Goal: Task Accomplishment & Management: Complete application form

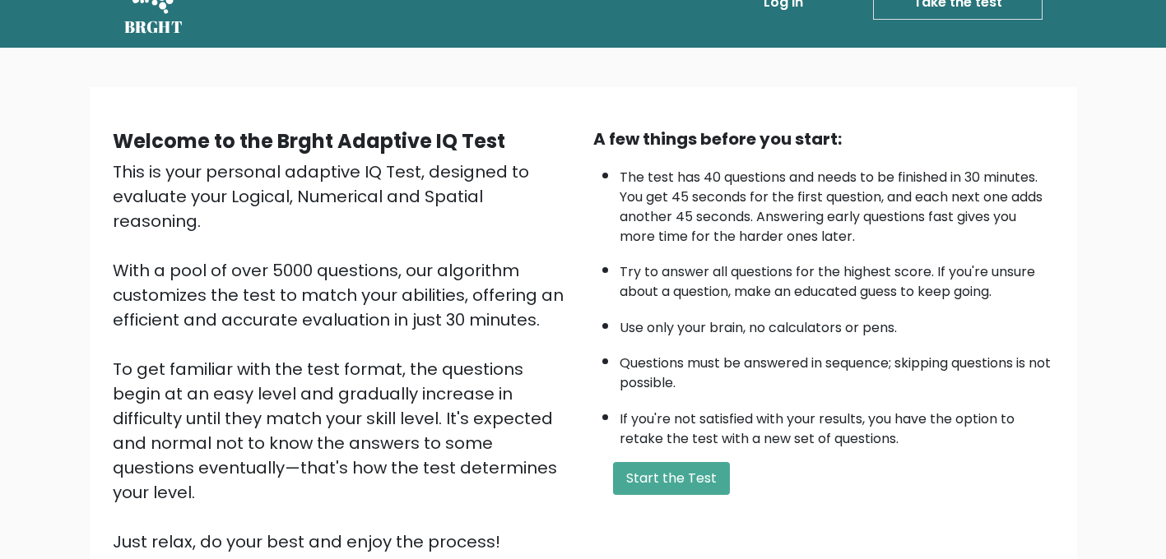
scroll to position [48, 0]
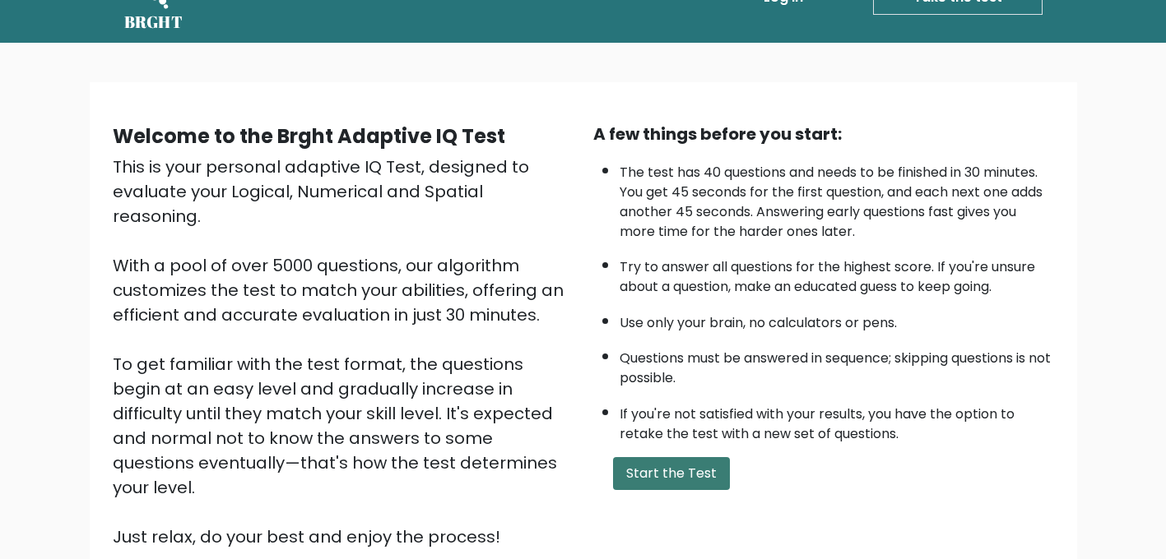
click at [645, 482] on button "Start the Test" at bounding box center [671, 473] width 117 height 33
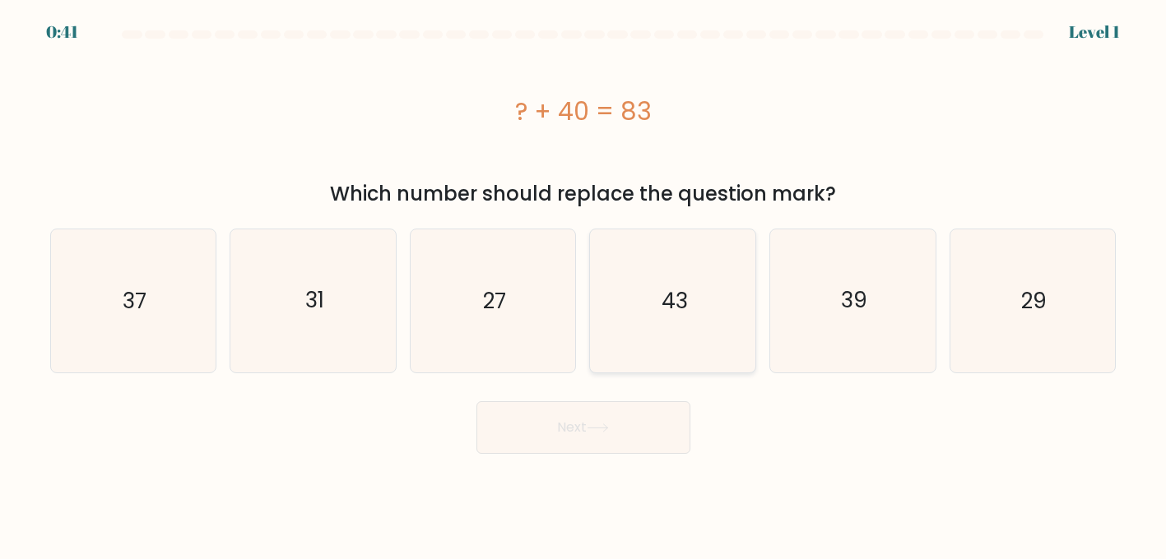
click at [672, 331] on icon "43" at bounding box center [672, 301] width 143 height 143
click at [584, 284] on input "d. 43" at bounding box center [583, 282] width 1 height 4
radio input "true"
click at [657, 413] on button "Next" at bounding box center [583, 427] width 214 height 53
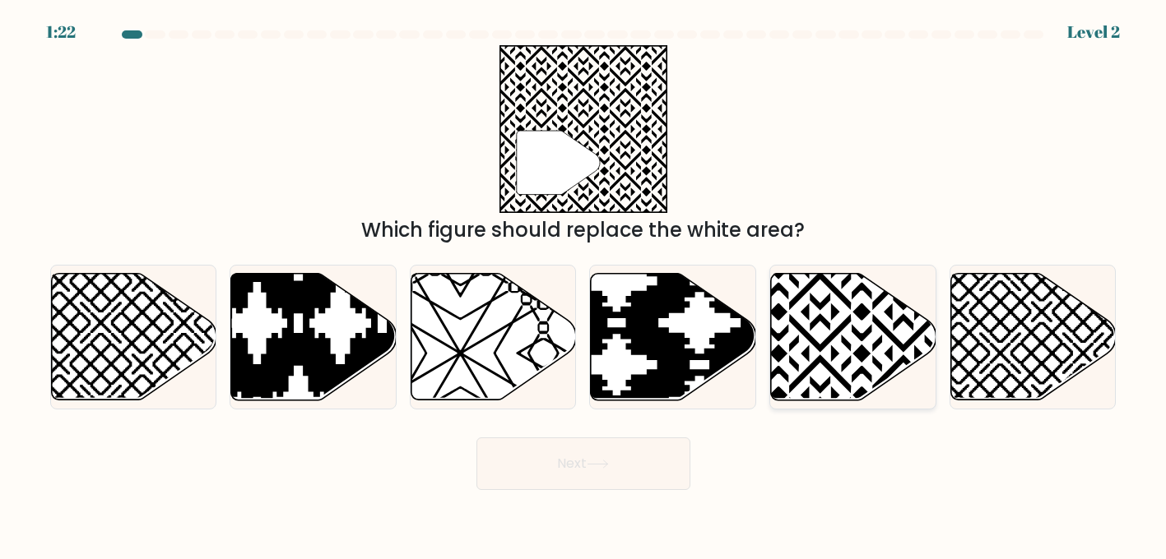
click at [831, 319] on icon at bounding box center [903, 270] width 333 height 333
click at [584, 284] on input "e." at bounding box center [583, 282] width 1 height 4
radio input "true"
click at [624, 470] on button "Next" at bounding box center [583, 464] width 214 height 53
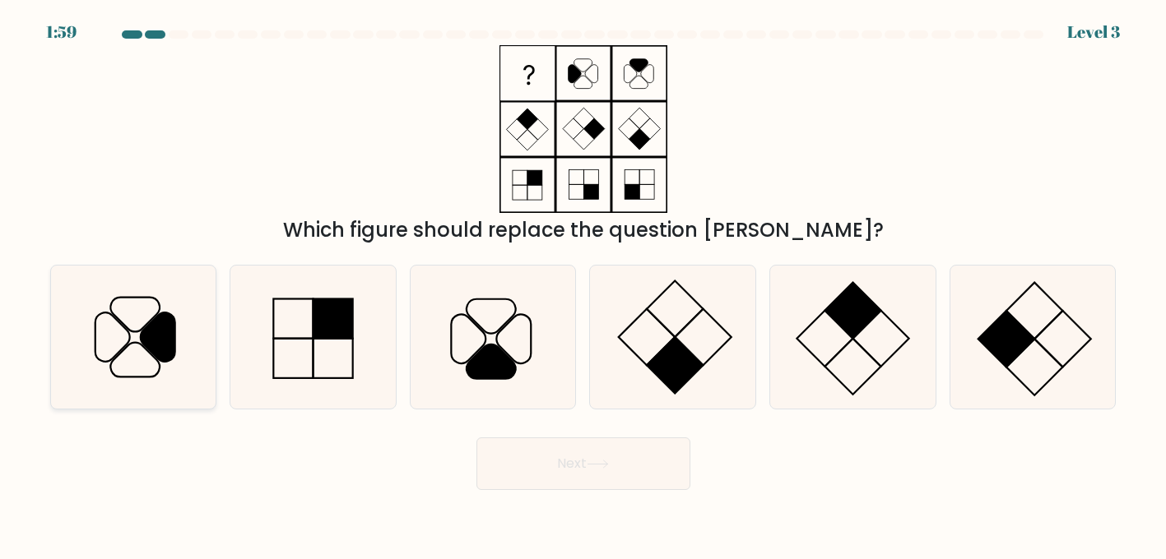
click at [134, 364] on icon at bounding box center [133, 337] width 143 height 143
click at [583, 284] on input "a." at bounding box center [583, 282] width 1 height 4
radio input "true"
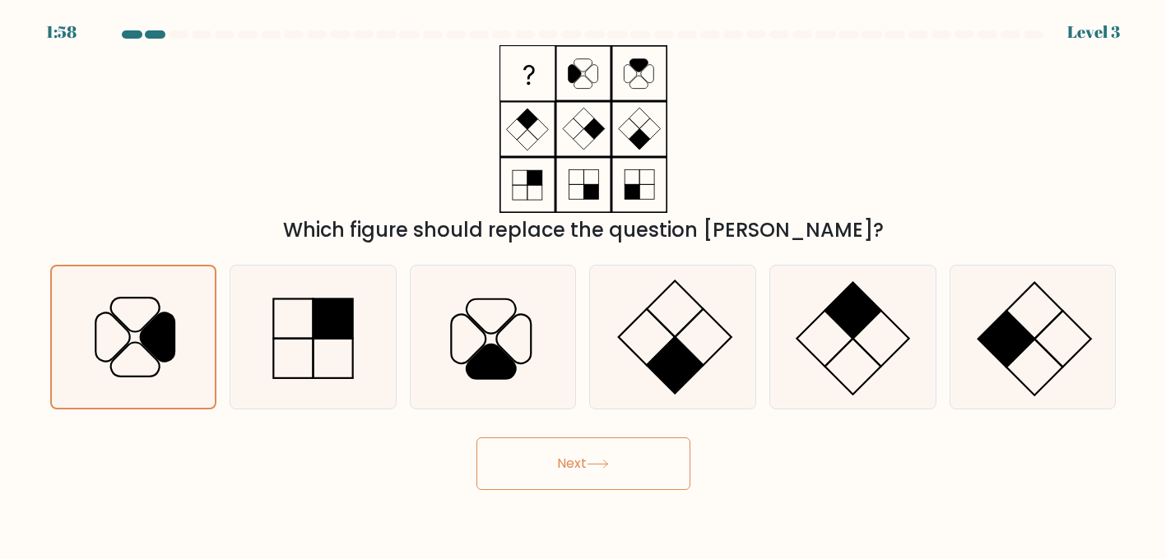
click at [584, 473] on button "Next" at bounding box center [583, 464] width 214 height 53
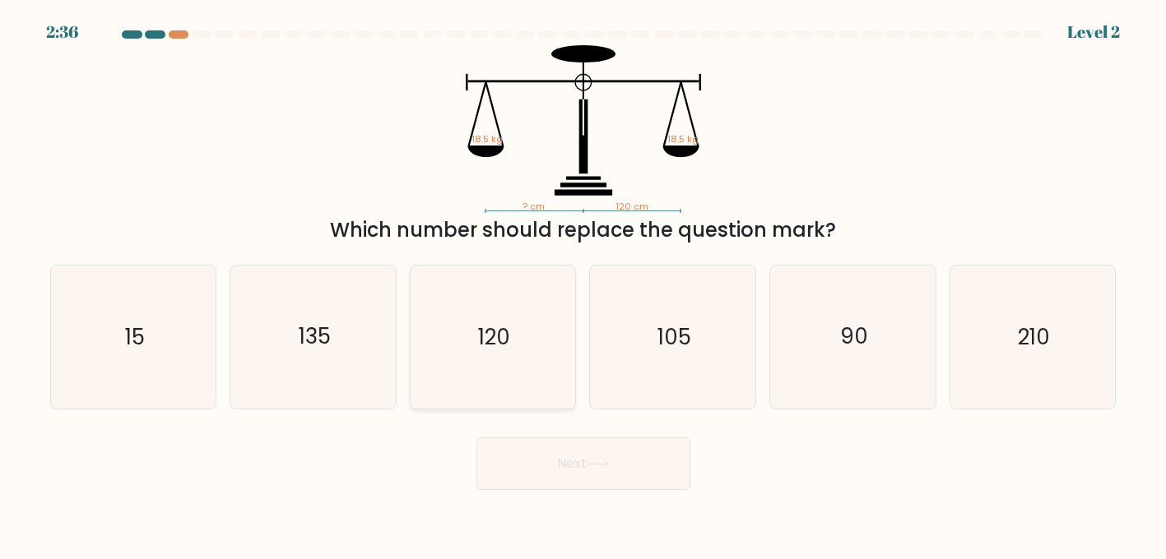
click at [517, 322] on icon "120" at bounding box center [492, 337] width 143 height 143
click at [583, 284] on input "c. 120" at bounding box center [583, 282] width 1 height 4
radio input "true"
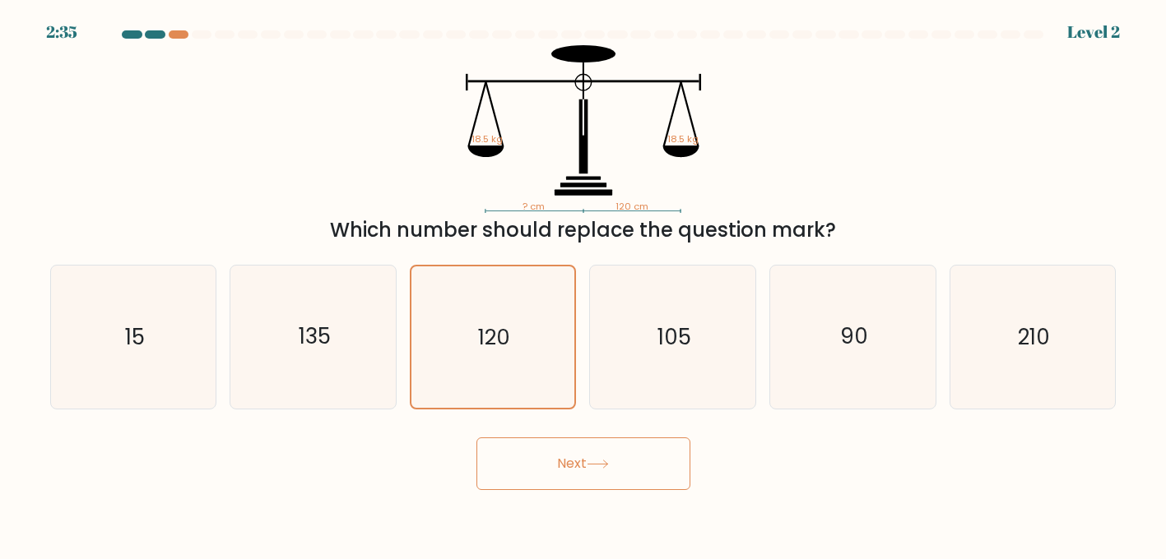
click at [575, 488] on button "Next" at bounding box center [583, 464] width 214 height 53
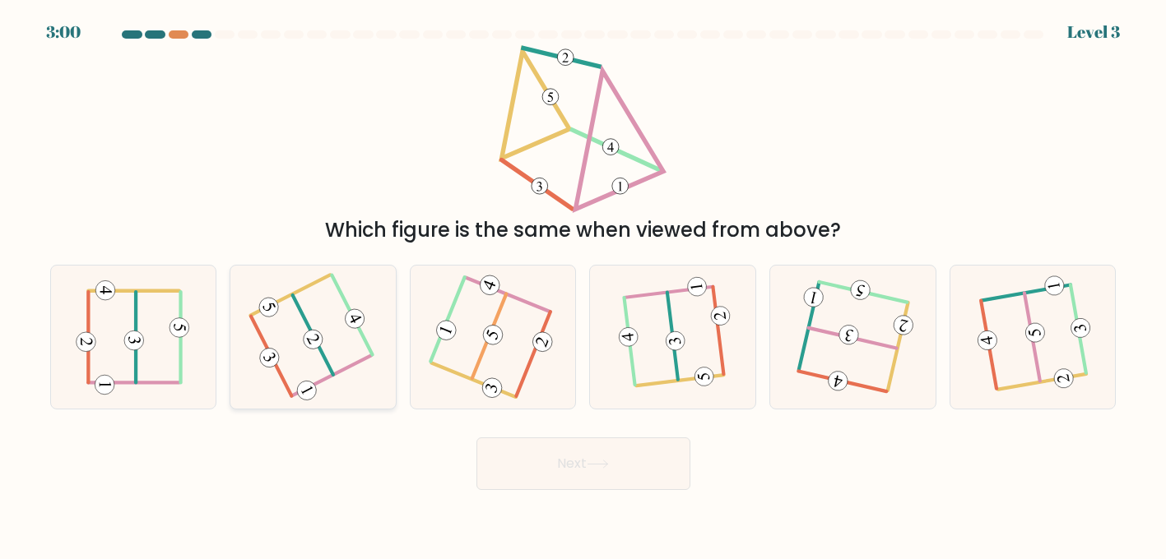
click at [342, 391] on icon at bounding box center [313, 338] width 111 height 114
click at [583, 284] on input "b." at bounding box center [583, 282] width 1 height 4
radio input "true"
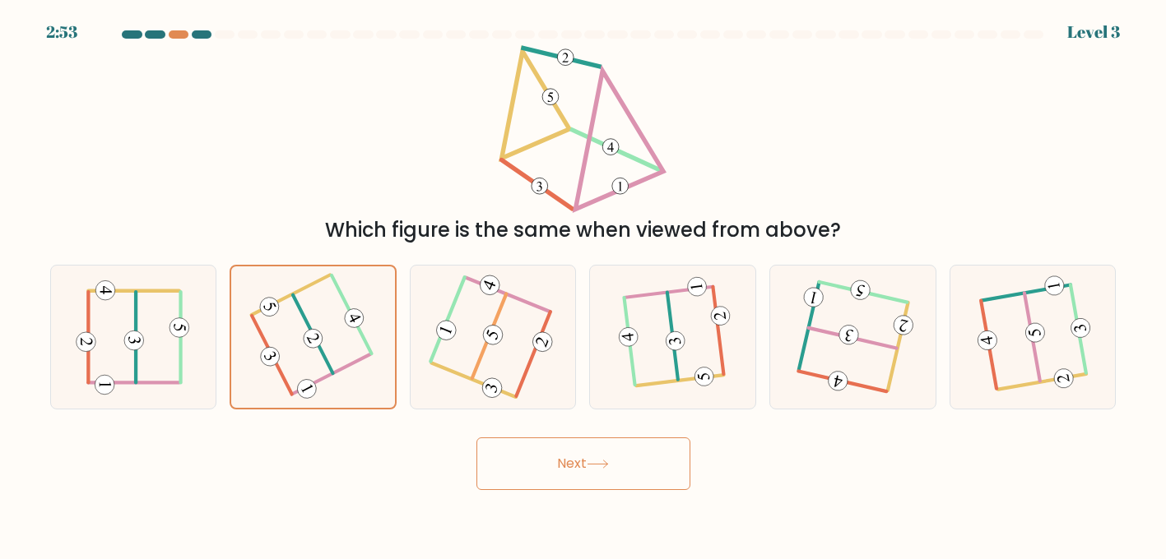
click at [578, 477] on button "Next" at bounding box center [583, 464] width 214 height 53
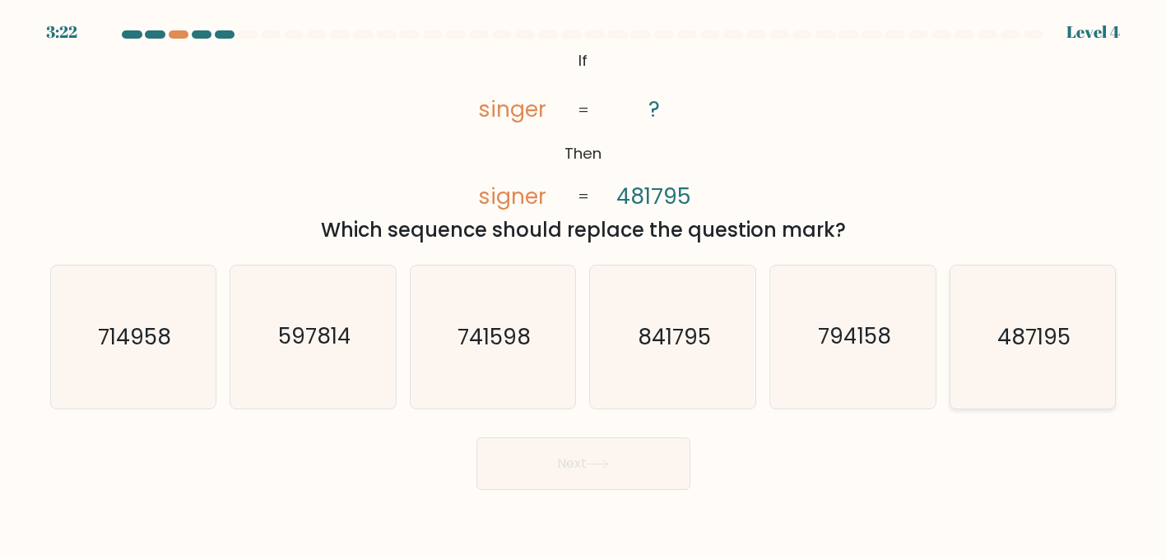
click at [1044, 369] on icon "487195" at bounding box center [1032, 337] width 143 height 143
click at [584, 284] on input "f. 487195" at bounding box center [583, 282] width 1 height 4
radio input "true"
click at [638, 463] on button "Next" at bounding box center [583, 464] width 214 height 53
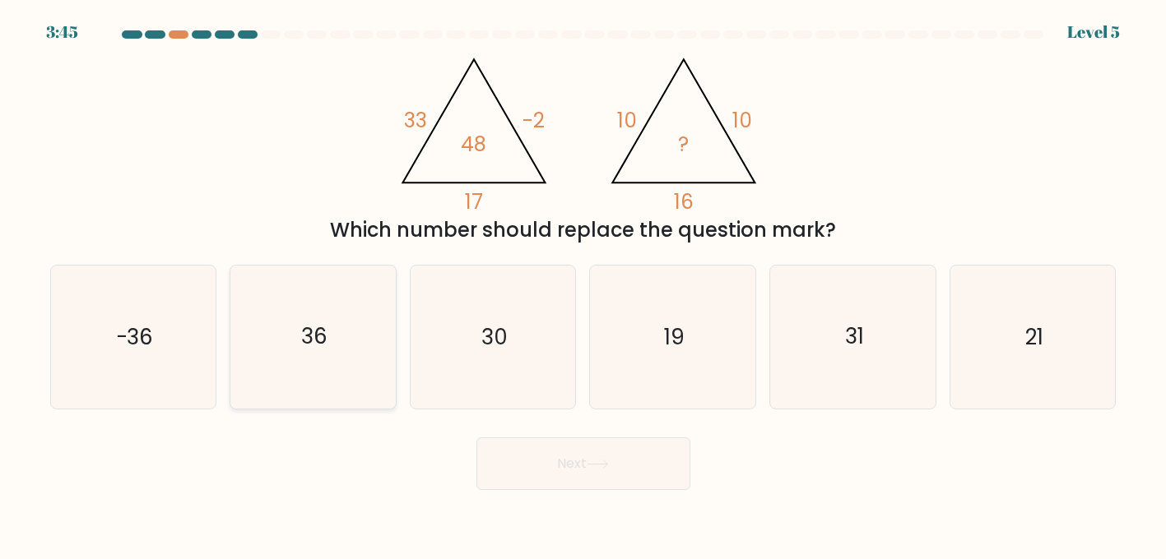
click at [300, 369] on icon "36" at bounding box center [313, 337] width 143 height 143
click at [583, 284] on input "b. 36" at bounding box center [583, 282] width 1 height 4
radio input "true"
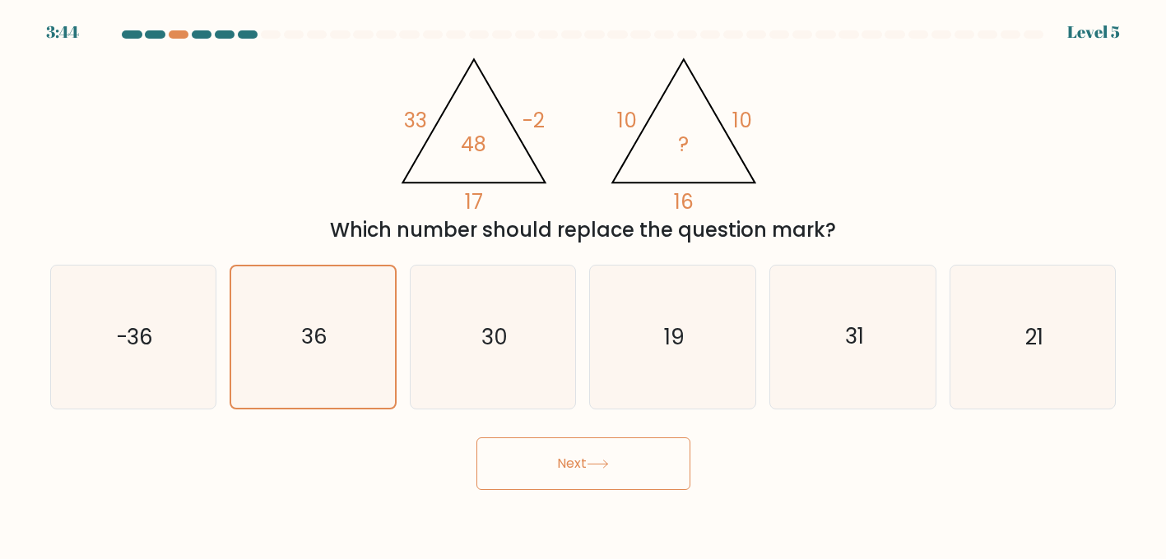
click at [609, 463] on icon at bounding box center [598, 464] width 22 height 9
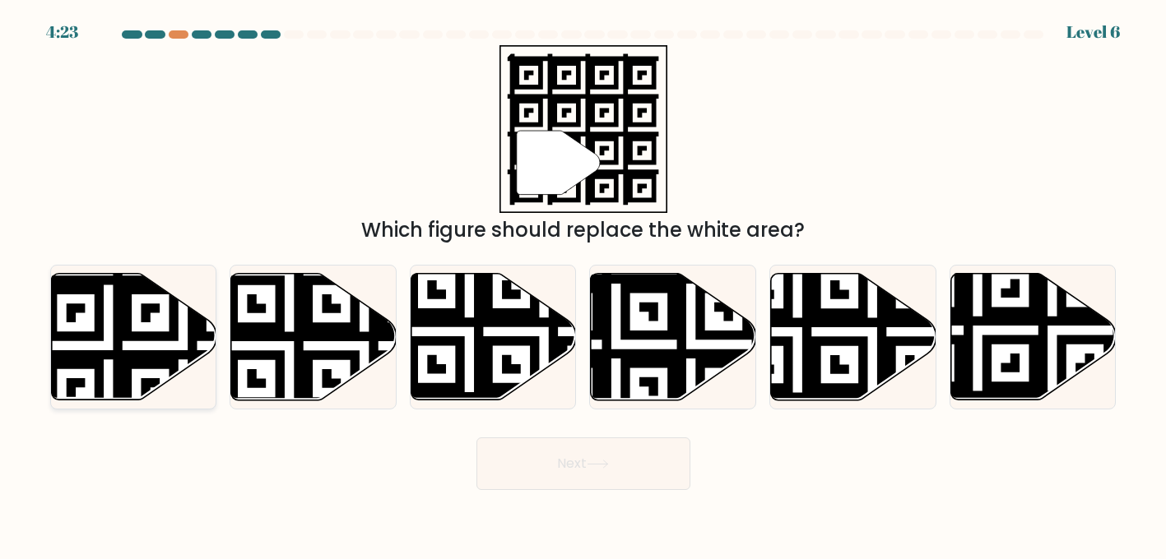
click at [128, 360] on icon at bounding box center [182, 270] width 299 height 299
click at [583, 284] on input "a." at bounding box center [583, 282] width 1 height 4
radio input "true"
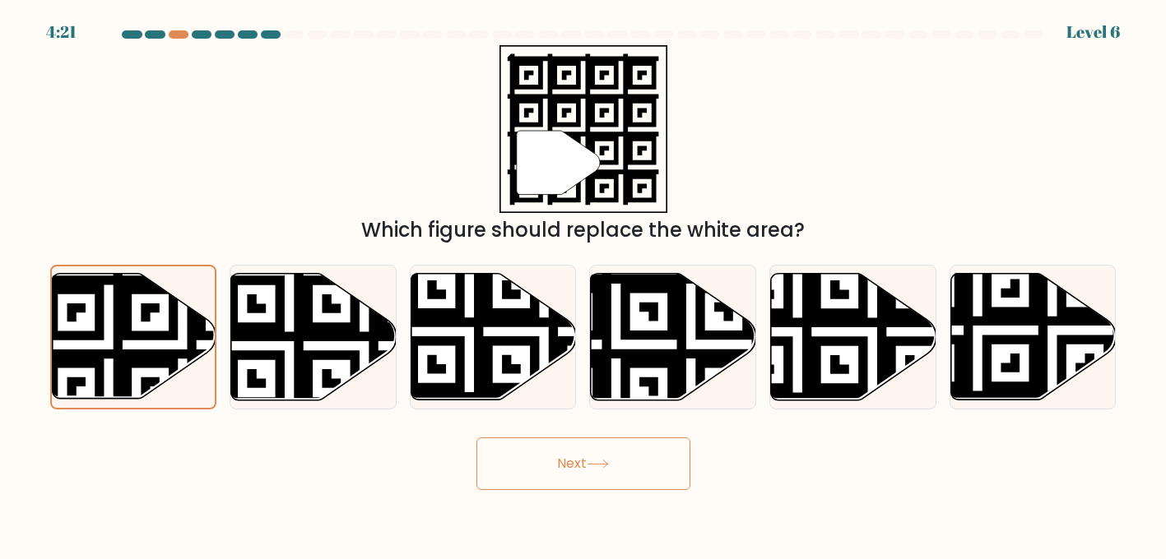
click at [527, 456] on button "Next" at bounding box center [583, 464] width 214 height 53
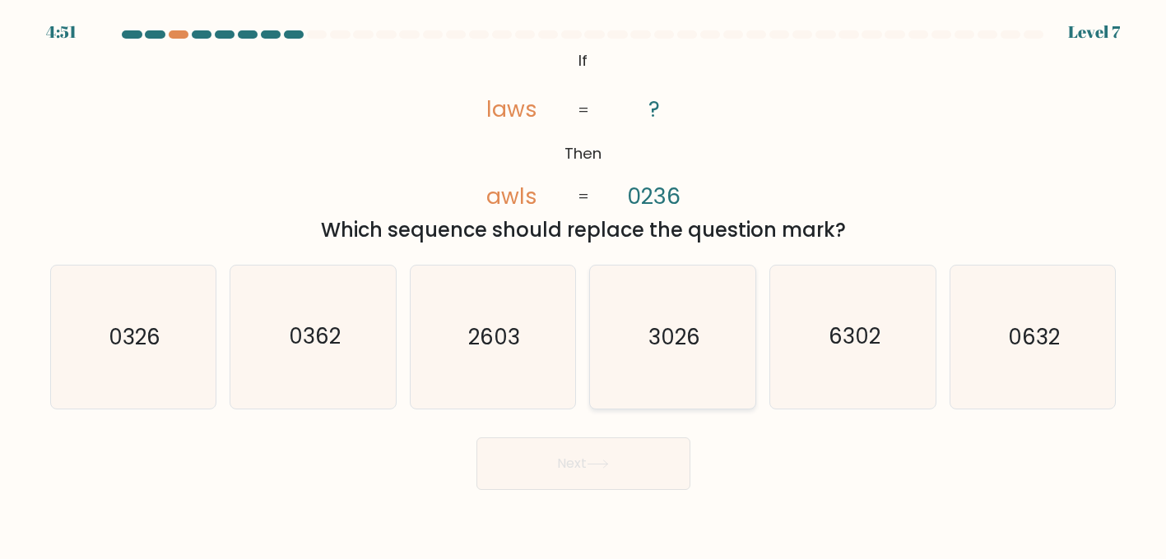
click at [671, 334] on text "3026" at bounding box center [674, 338] width 52 height 30
click at [584, 284] on input "d. 3026" at bounding box center [583, 282] width 1 height 4
radio input "true"
click at [597, 480] on button "Next" at bounding box center [583, 464] width 214 height 53
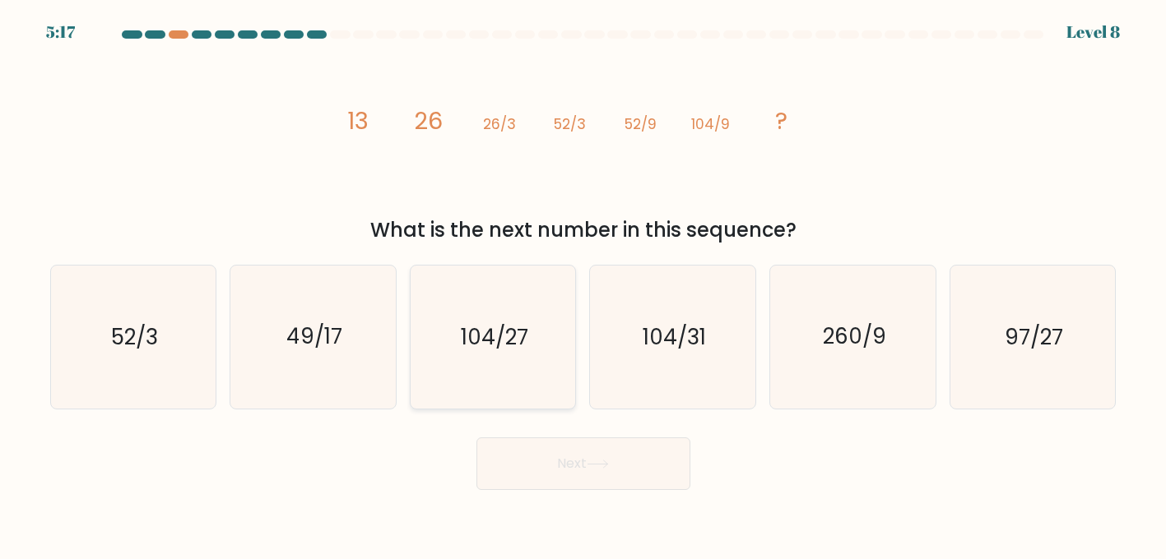
click at [503, 360] on icon "104/27" at bounding box center [492, 337] width 143 height 143
click at [583, 284] on input "c. 104/27" at bounding box center [583, 282] width 1 height 4
radio input "true"
click at [548, 448] on button "Next" at bounding box center [583, 464] width 214 height 53
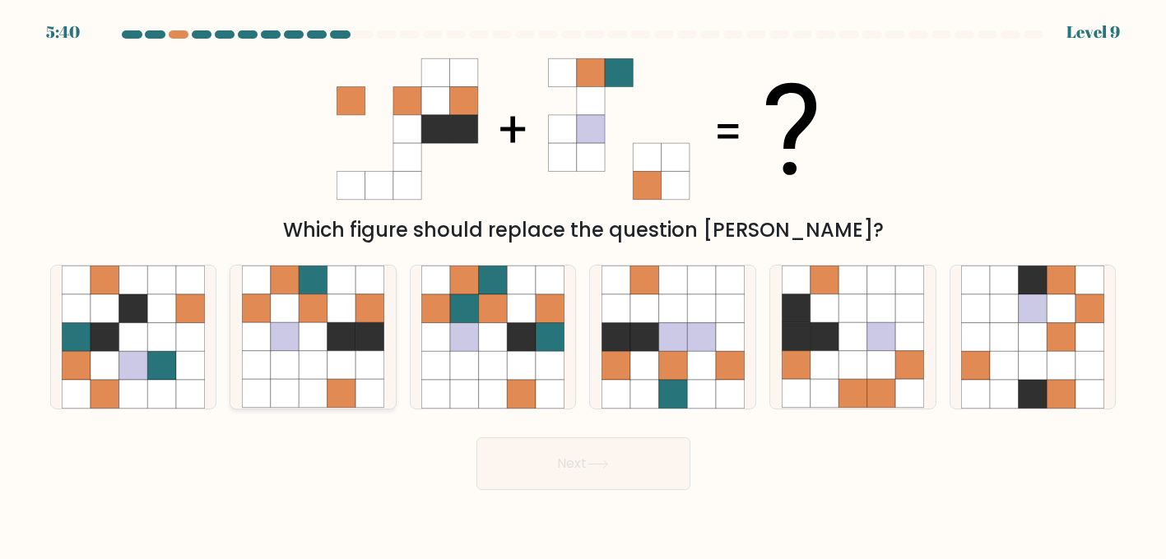
click at [314, 370] on icon at bounding box center [313, 365] width 29 height 29
click at [583, 284] on input "b." at bounding box center [583, 282] width 1 height 4
radio input "true"
click at [531, 461] on button "Next" at bounding box center [583, 464] width 214 height 53
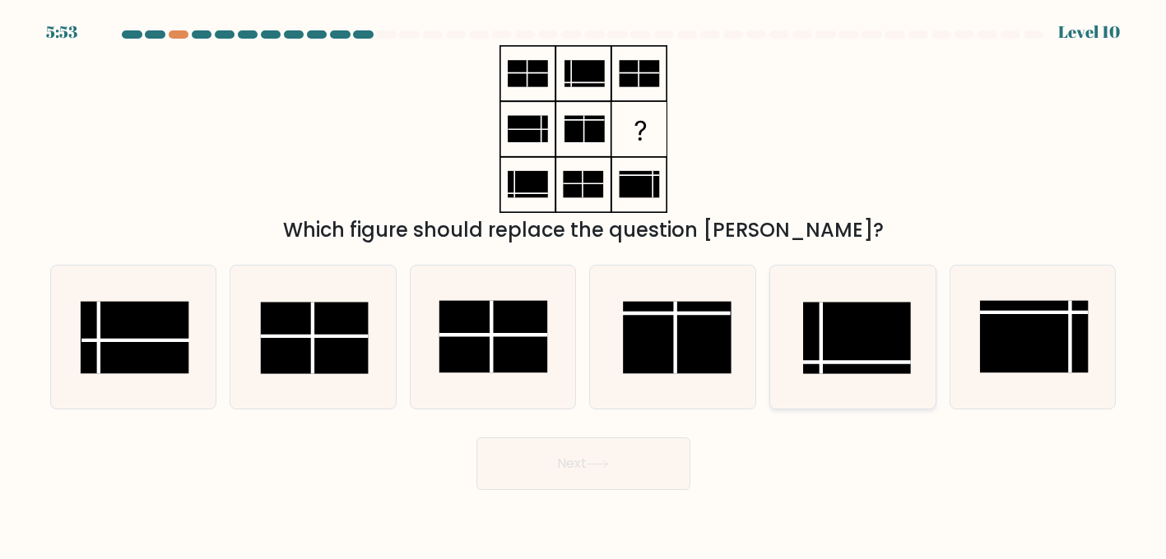
click at [842, 322] on rect at bounding box center [857, 339] width 108 height 72
click at [584, 284] on input "e." at bounding box center [583, 282] width 1 height 4
radio input "true"
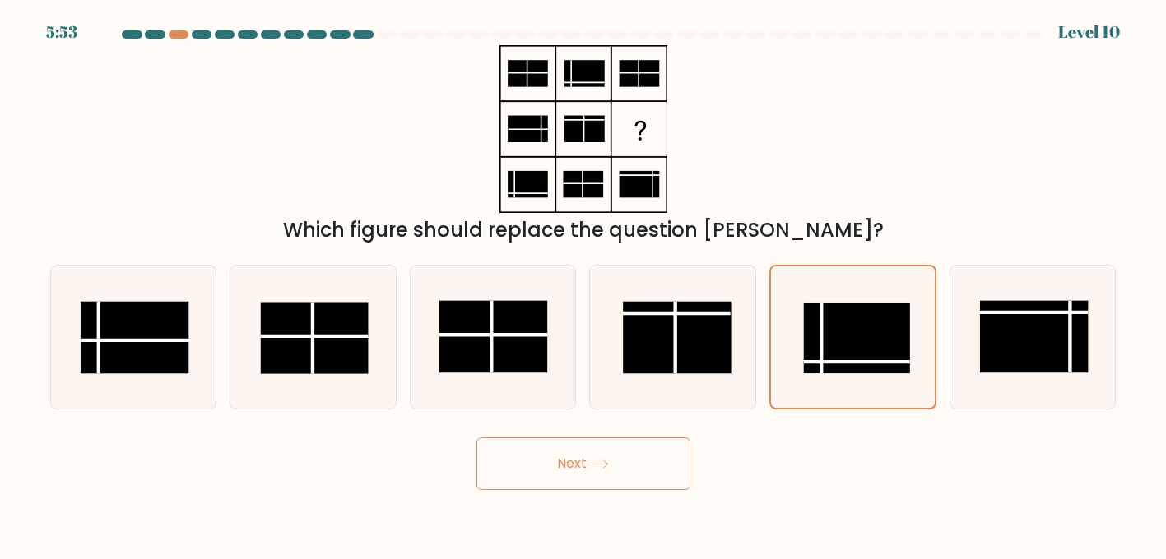
click at [627, 473] on button "Next" at bounding box center [583, 464] width 214 height 53
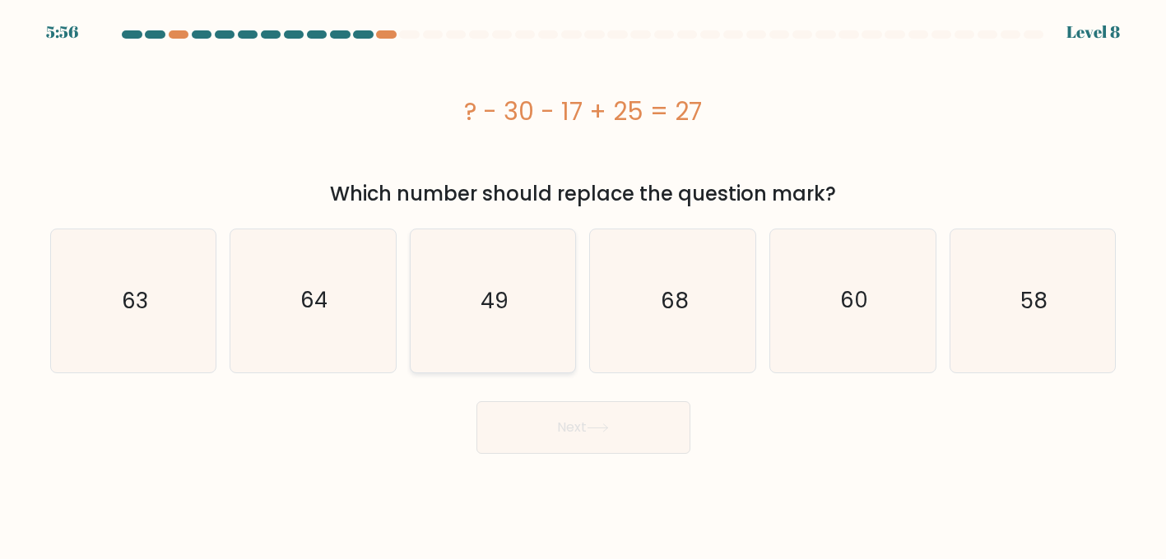
click at [485, 318] on icon "49" at bounding box center [492, 301] width 143 height 143
click at [583, 284] on input "c. 49" at bounding box center [583, 282] width 1 height 4
radio input "true"
click at [552, 431] on button "Next" at bounding box center [583, 427] width 214 height 53
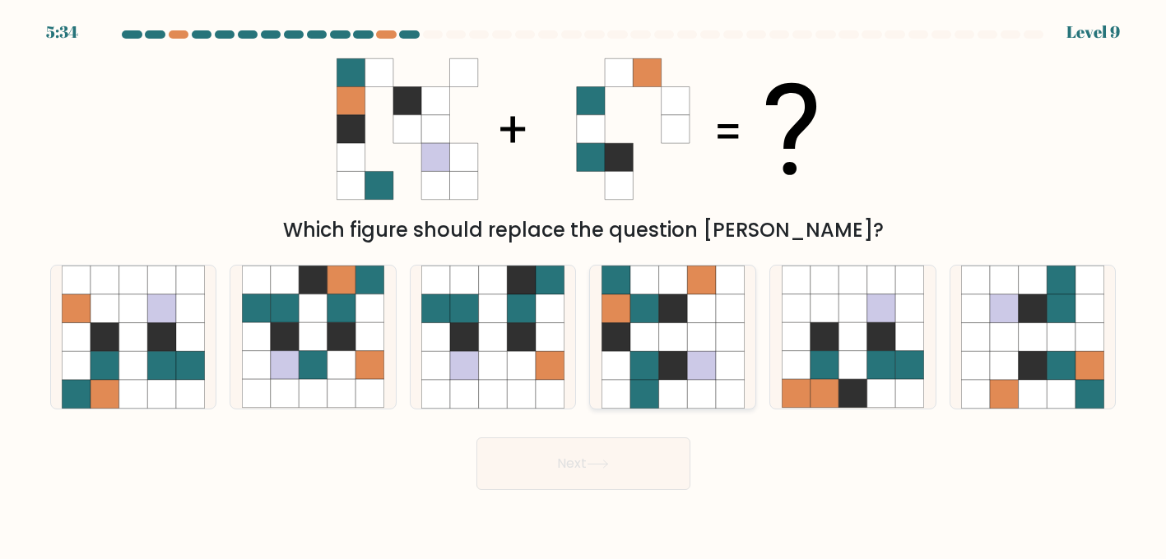
click at [685, 324] on icon at bounding box center [672, 337] width 29 height 29
click at [584, 284] on input "d." at bounding box center [583, 282] width 1 height 4
radio input "true"
click at [633, 473] on button "Next" at bounding box center [583, 464] width 214 height 53
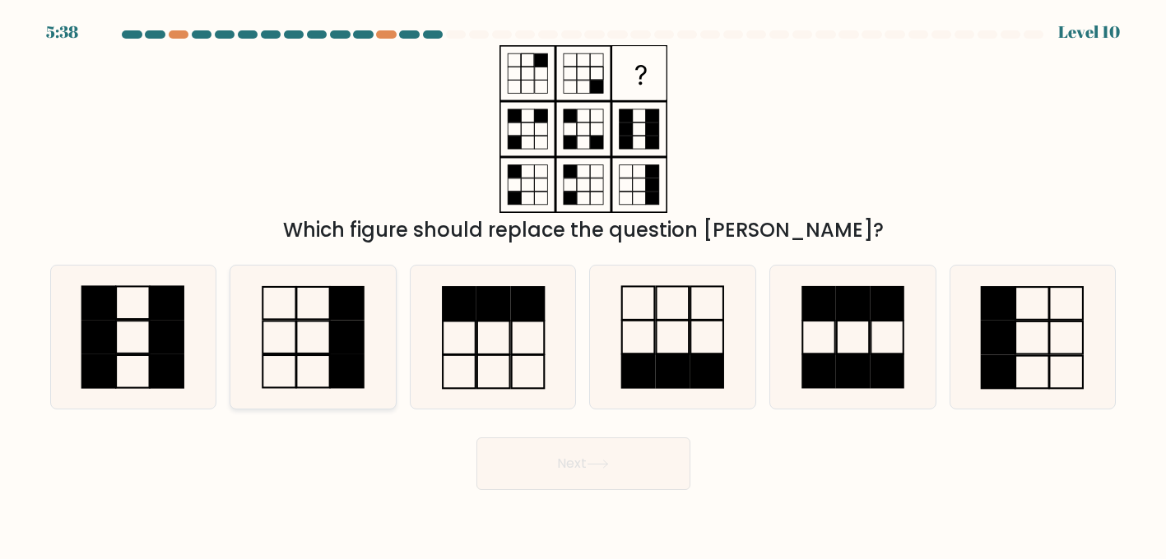
click at [323, 359] on icon at bounding box center [313, 337] width 143 height 143
click at [583, 284] on input "b." at bounding box center [583, 282] width 1 height 4
radio input "true"
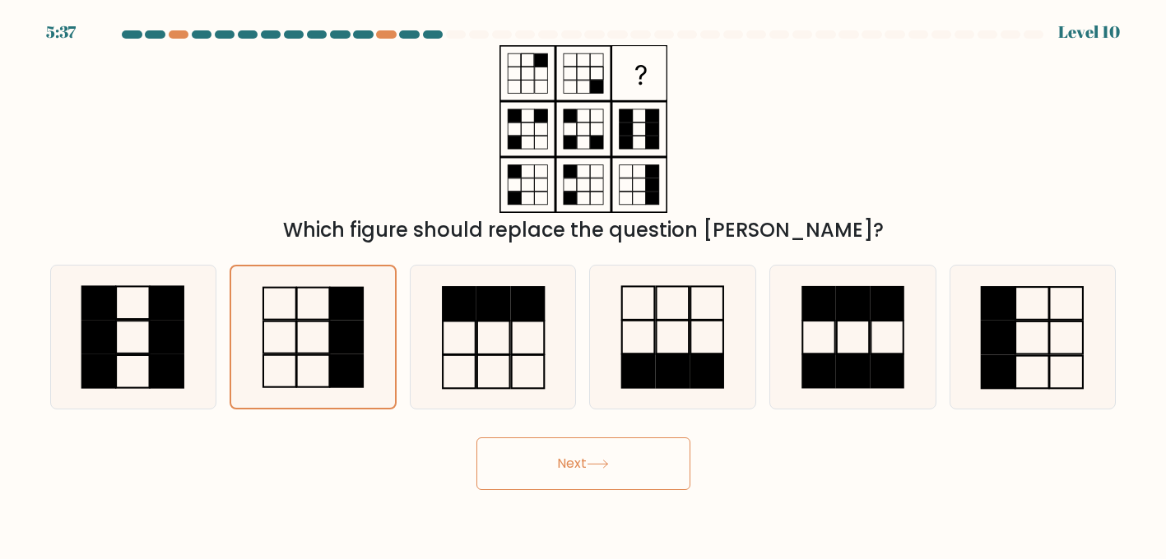
click at [522, 462] on button "Next" at bounding box center [583, 464] width 214 height 53
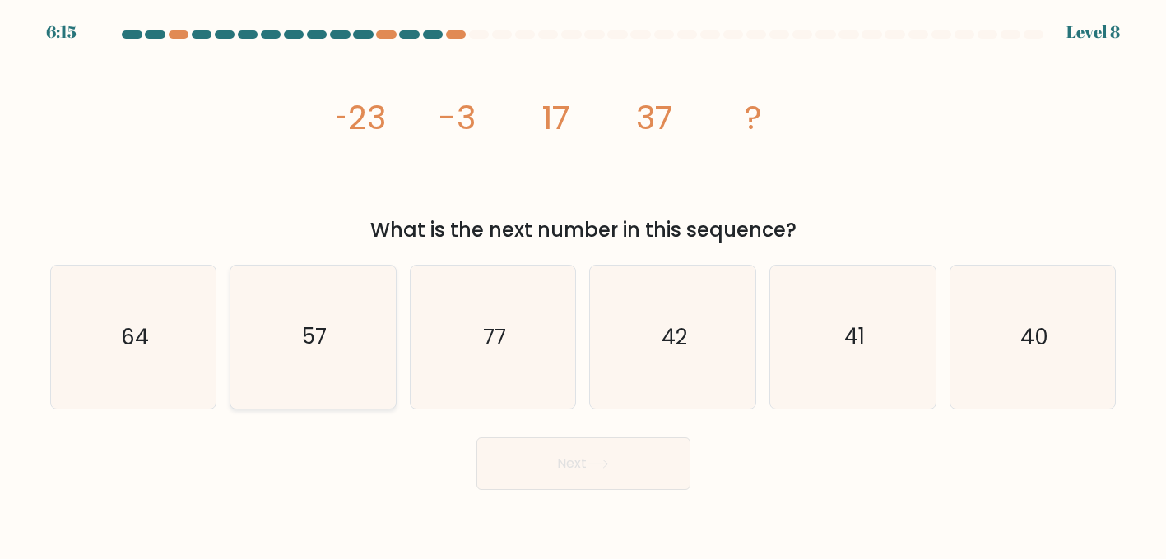
click at [305, 346] on text "57" at bounding box center [314, 338] width 25 height 30
click at [583, 284] on input "b. 57" at bounding box center [583, 282] width 1 height 4
radio input "true"
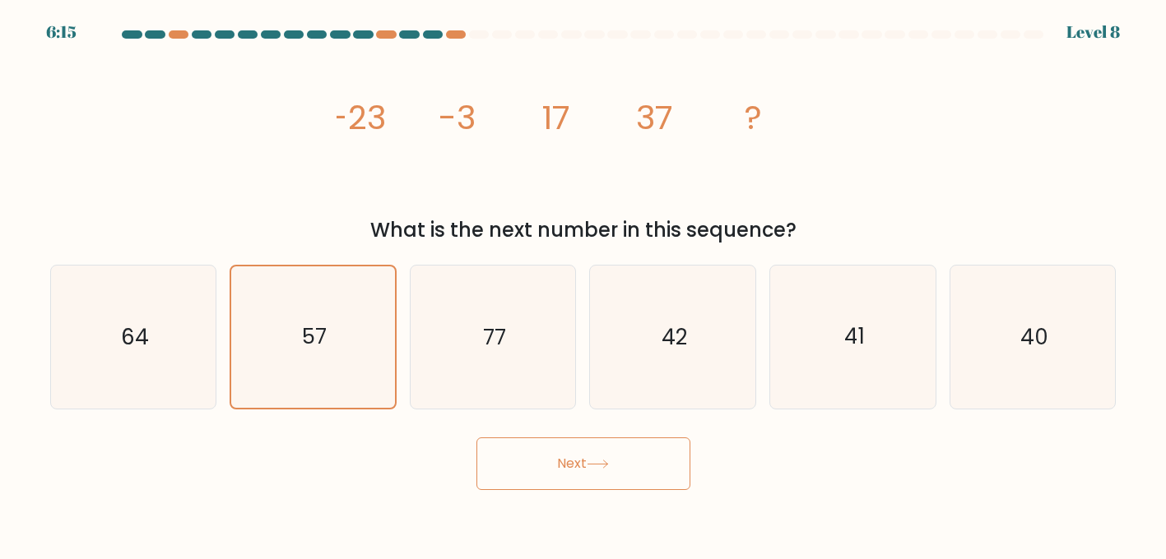
click at [547, 448] on button "Next" at bounding box center [583, 464] width 214 height 53
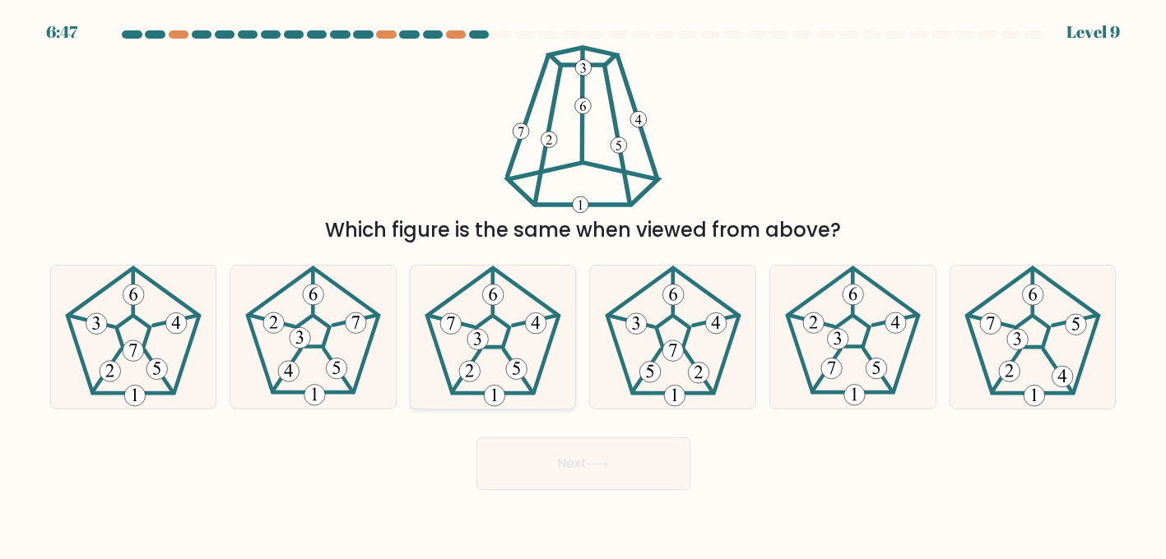
click at [504, 341] on 191 at bounding box center [492, 331] width 33 height 31
click at [583, 284] on input "c." at bounding box center [583, 282] width 1 height 4
radio input "true"
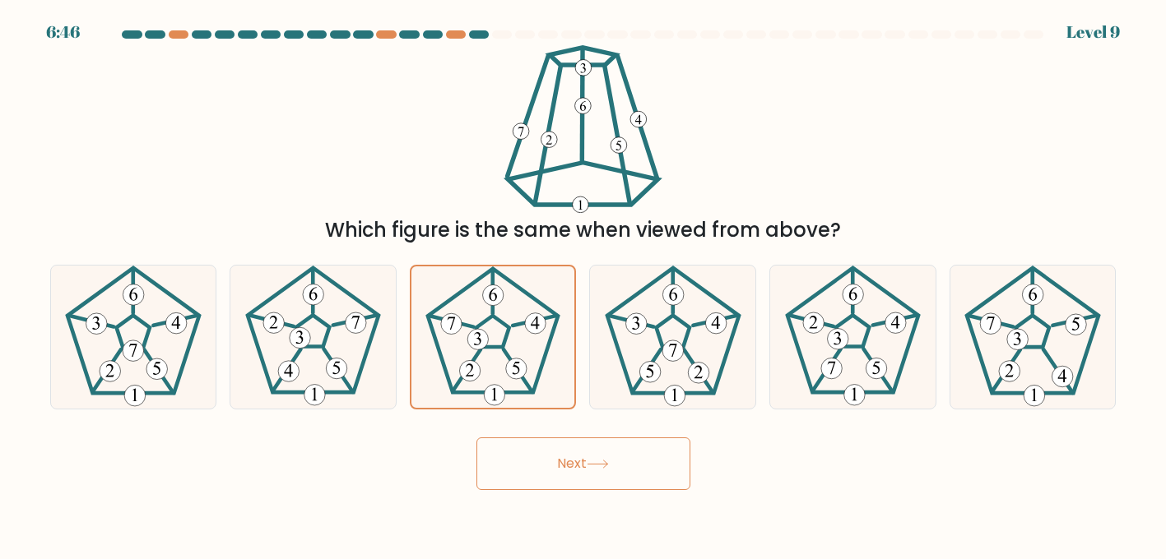
click at [550, 492] on body "6:46 Level 9" at bounding box center [583, 279] width 1166 height 559
click at [566, 464] on button "Next" at bounding box center [583, 464] width 214 height 53
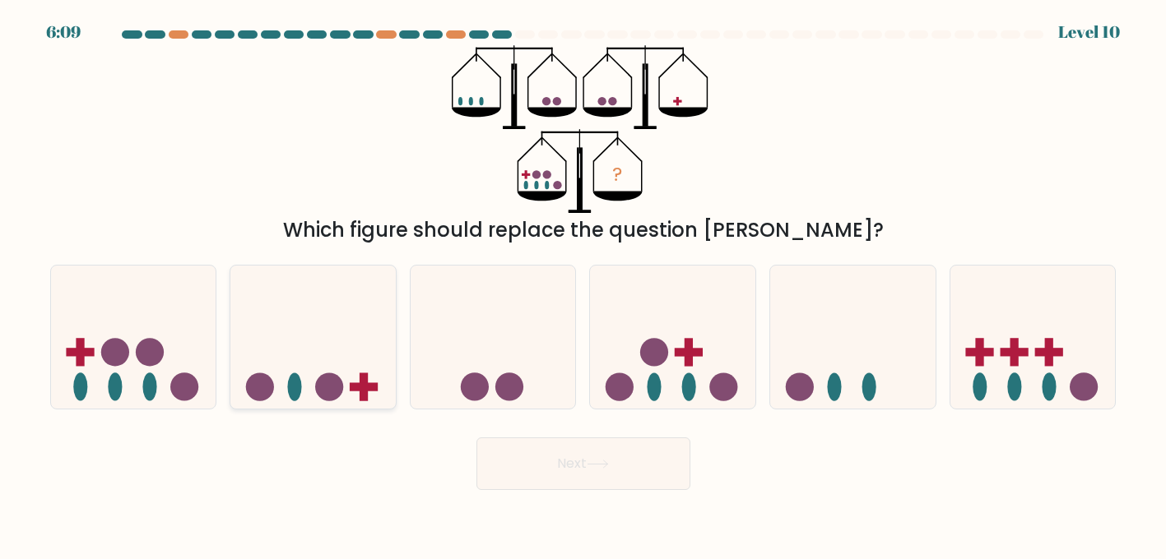
click at [290, 362] on icon at bounding box center [312, 337] width 165 height 137
click at [583, 284] on input "b." at bounding box center [583, 282] width 1 height 4
radio input "true"
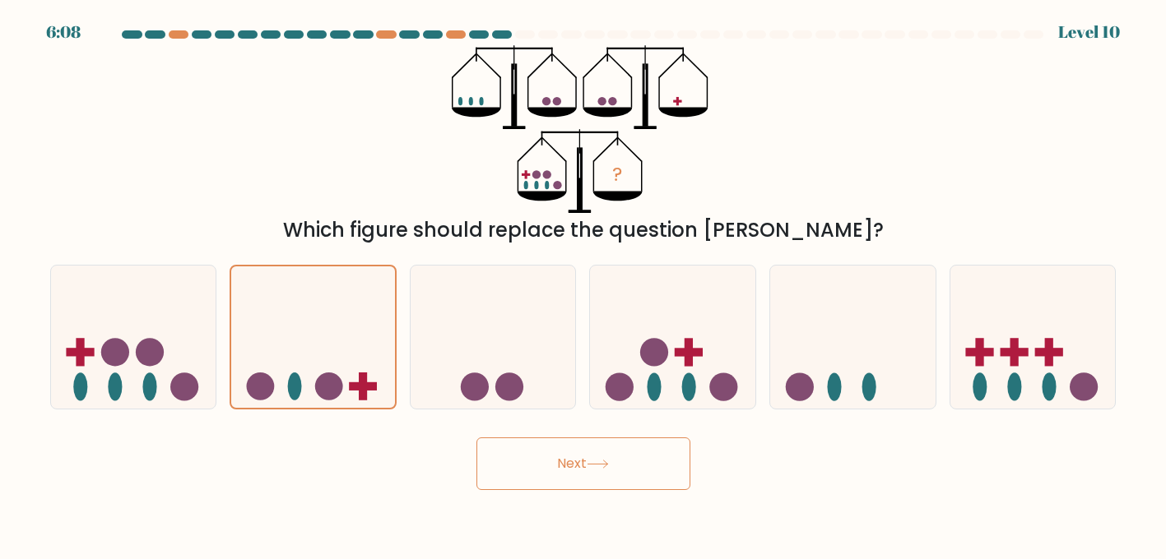
click at [541, 472] on button "Next" at bounding box center [583, 464] width 214 height 53
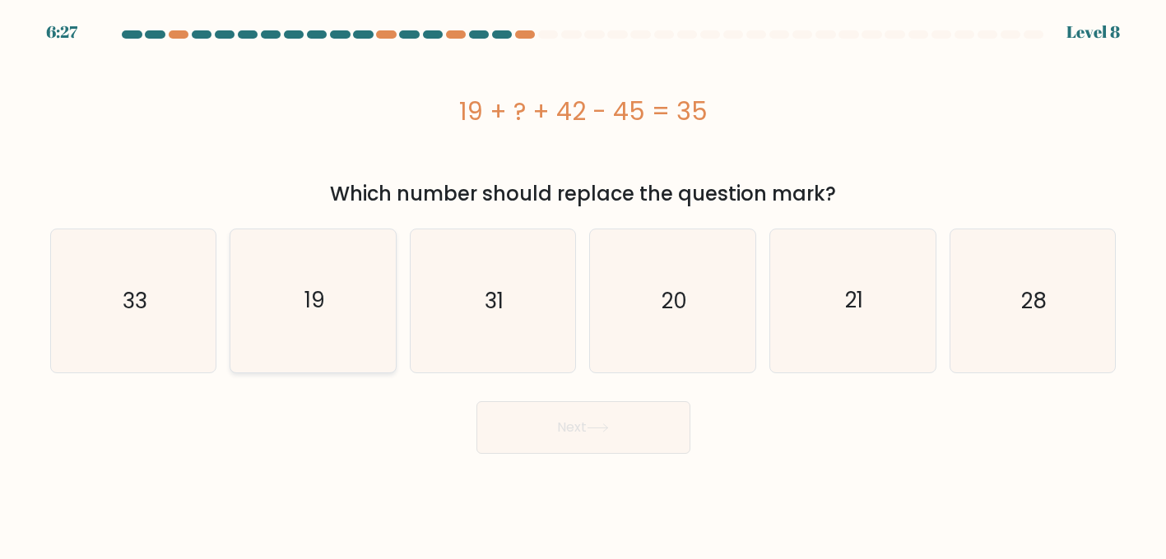
click at [248, 349] on icon "19" at bounding box center [313, 301] width 143 height 143
click at [583, 284] on input "b. 19" at bounding box center [583, 282] width 1 height 4
radio input "true"
click at [527, 441] on button "Next" at bounding box center [583, 427] width 214 height 53
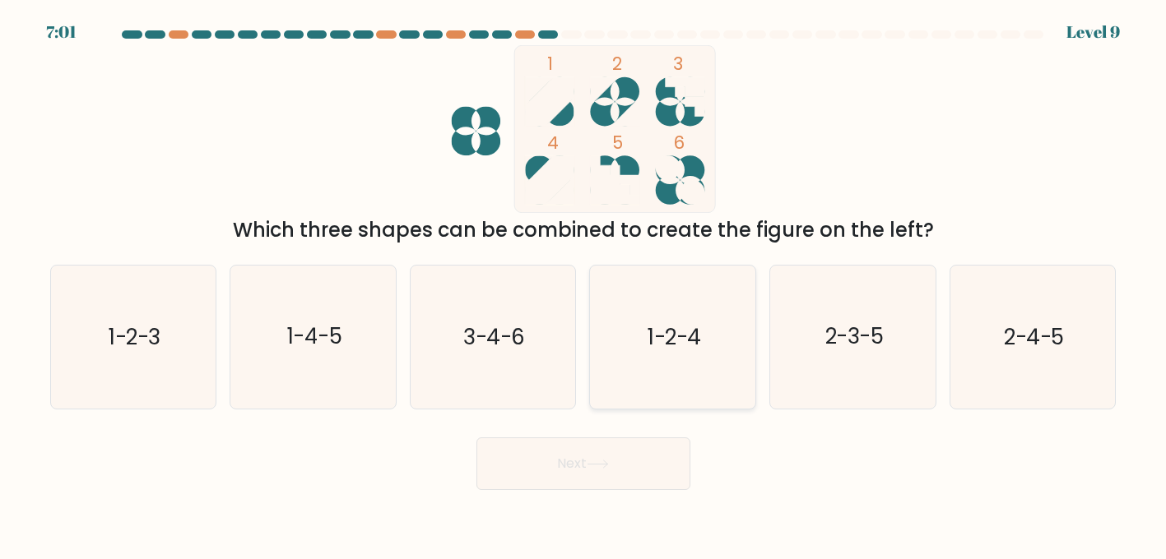
click at [684, 361] on icon "1-2-4" at bounding box center [672, 337] width 143 height 143
click at [584, 284] on input "d. 1-2-4" at bounding box center [583, 282] width 1 height 4
radio input "true"
click at [606, 451] on button "Next" at bounding box center [583, 464] width 214 height 53
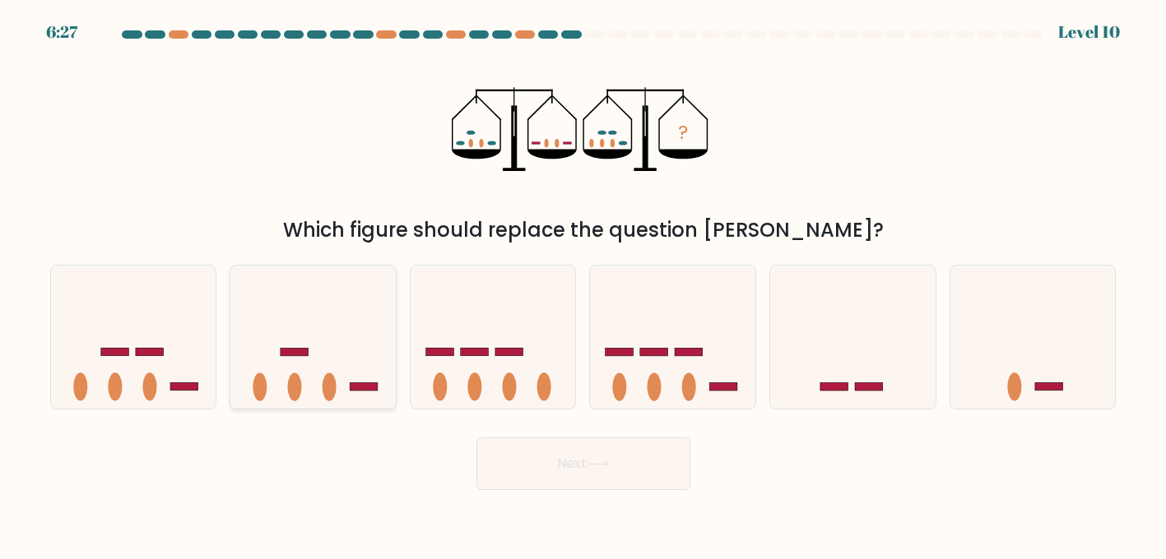
click at [304, 332] on icon at bounding box center [312, 337] width 165 height 137
click at [583, 284] on input "b." at bounding box center [583, 282] width 1 height 4
radio input "true"
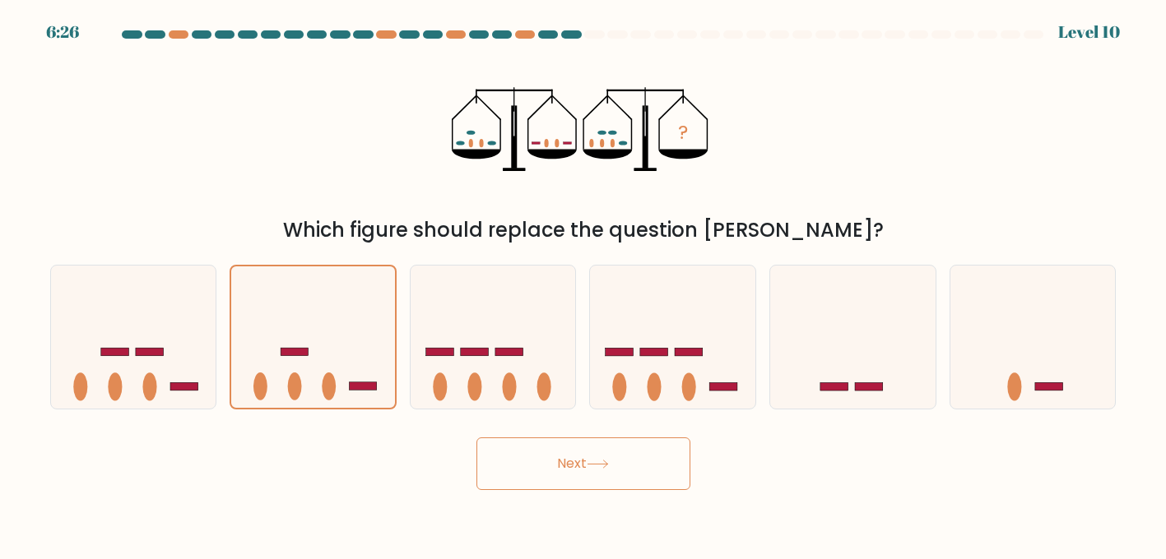
click at [499, 466] on button "Next" at bounding box center [583, 464] width 214 height 53
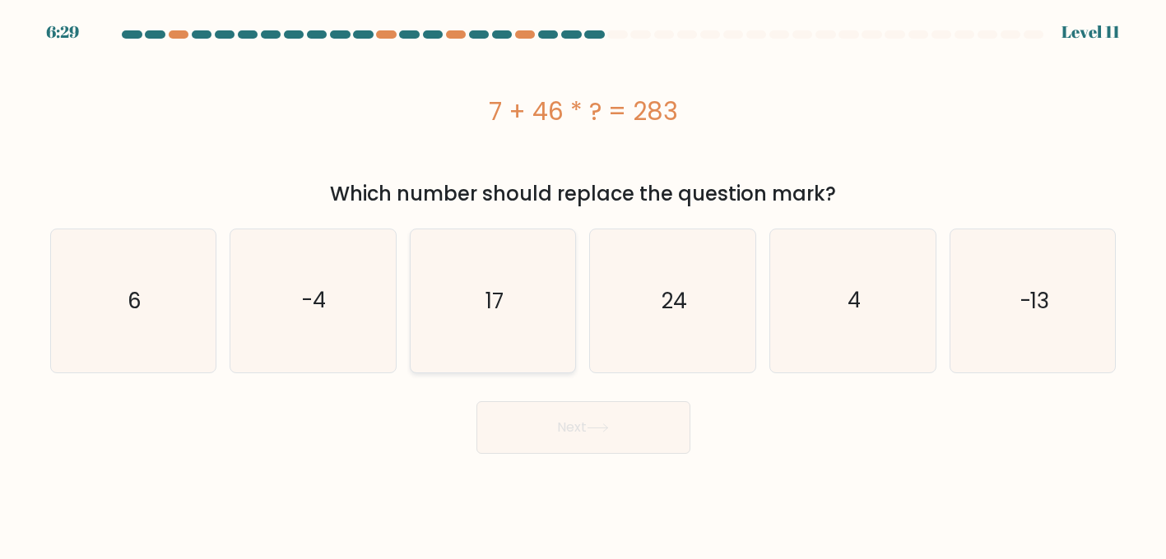
click at [457, 330] on icon "17" at bounding box center [492, 301] width 143 height 143
click at [583, 284] on input "c. 17" at bounding box center [583, 282] width 1 height 4
radio input "true"
click at [99, 313] on icon "6" at bounding box center [133, 301] width 143 height 143
click at [583, 284] on input "a. 6" at bounding box center [583, 282] width 1 height 4
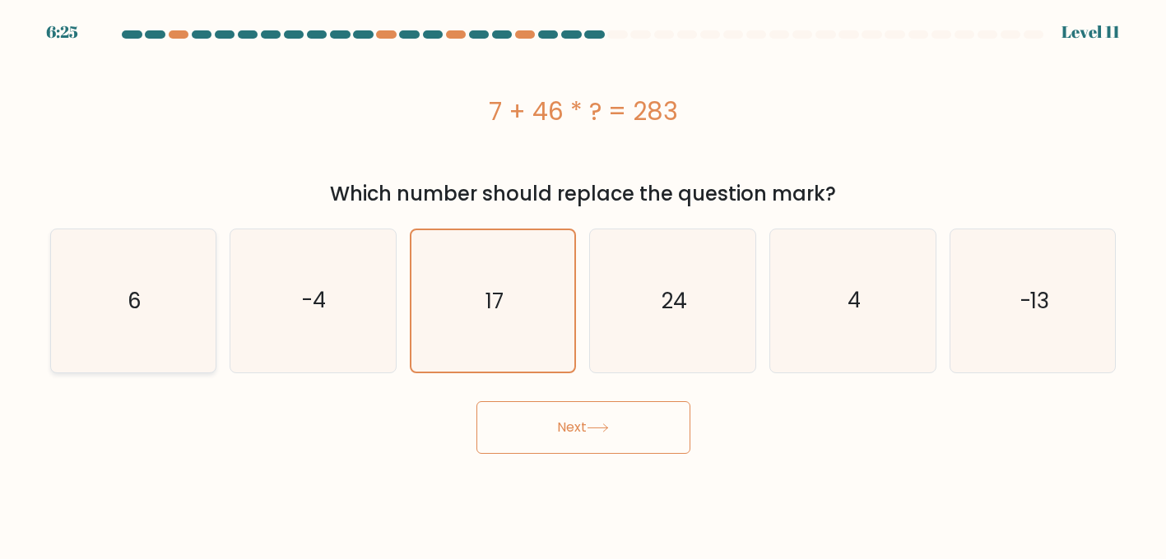
radio input "true"
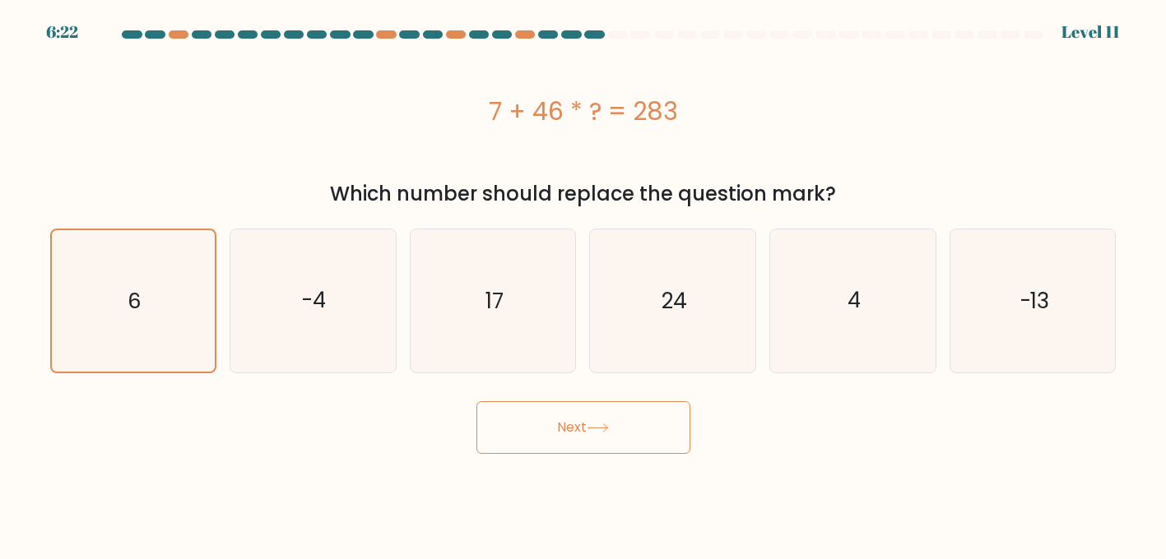
click at [509, 425] on button "Next" at bounding box center [583, 427] width 214 height 53
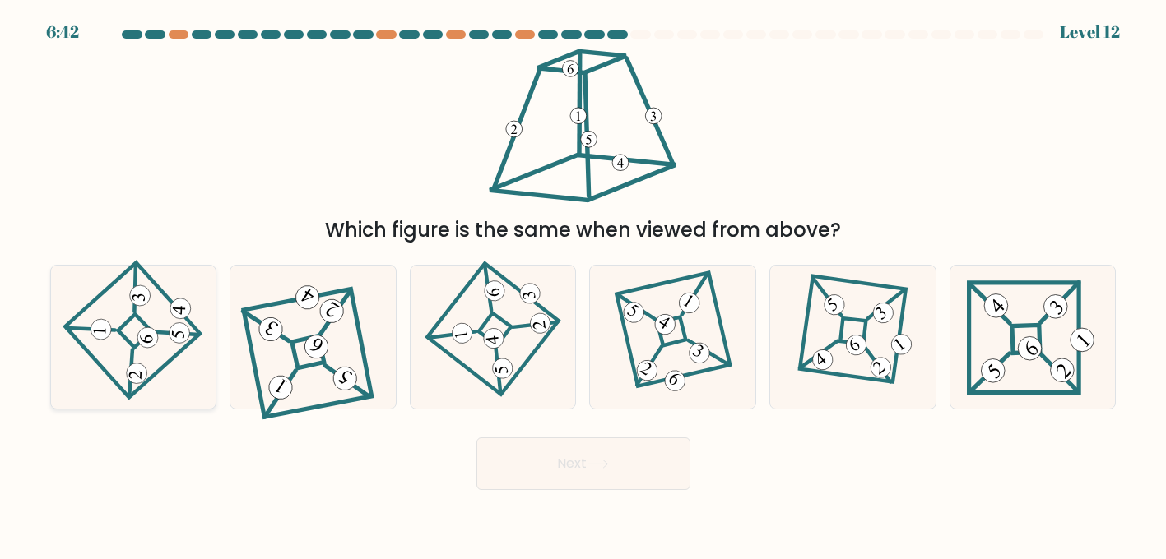
click at [151, 346] on 865 at bounding box center [147, 337] width 21 height 21
click at [583, 284] on input "a." at bounding box center [583, 282] width 1 height 4
radio input "true"
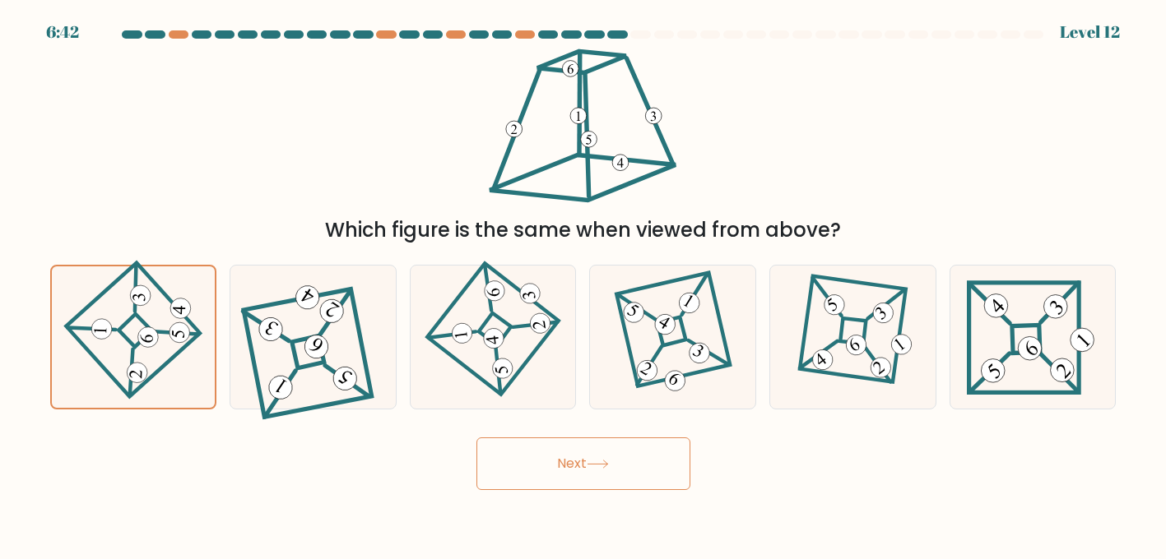
click at [532, 475] on button "Next" at bounding box center [583, 464] width 214 height 53
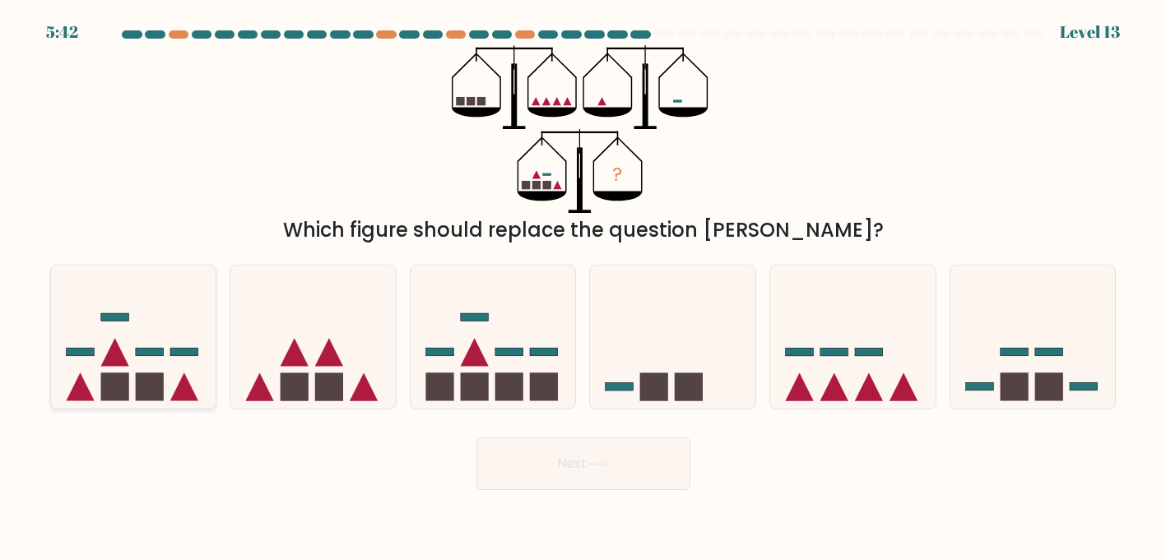
click at [151, 372] on icon at bounding box center [133, 337] width 165 height 137
click at [583, 284] on input "a." at bounding box center [583, 282] width 1 height 4
radio input "true"
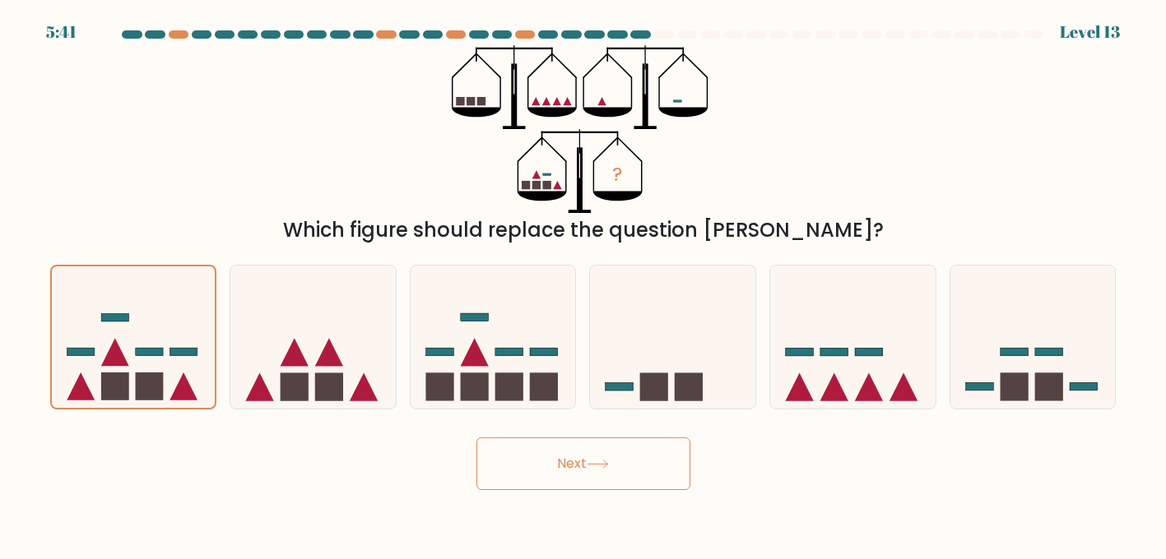
click at [584, 460] on button "Next" at bounding box center [583, 464] width 214 height 53
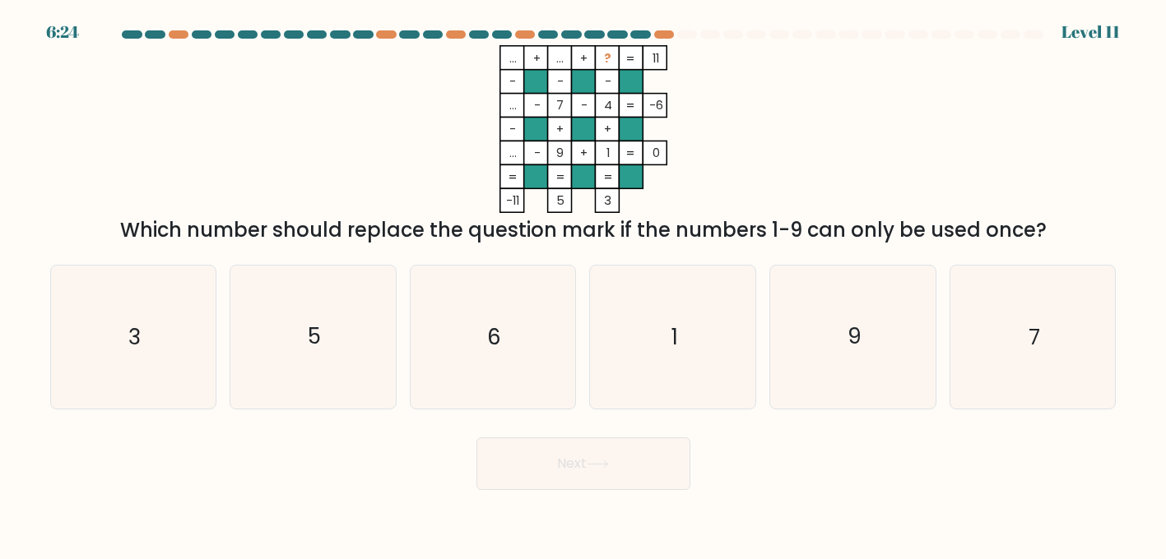
click at [359, 164] on icon "... + ... + ? 11 - - - ... - 7 - 4 -6 - + + ... - 9 + 1 = 0 = = = = -11 5 3 =" at bounding box center [583, 129] width 494 height 168
click at [300, 363] on icon "5" at bounding box center [313, 337] width 143 height 143
click at [583, 284] on input "b. 5" at bounding box center [583, 282] width 1 height 4
radio input "true"
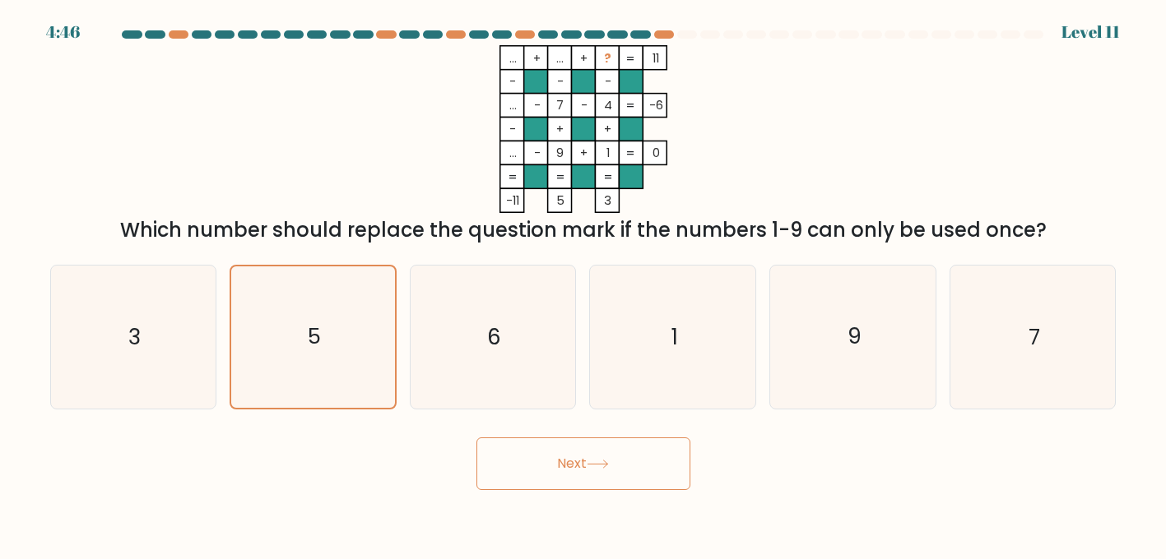
click at [586, 477] on button "Next" at bounding box center [583, 464] width 214 height 53
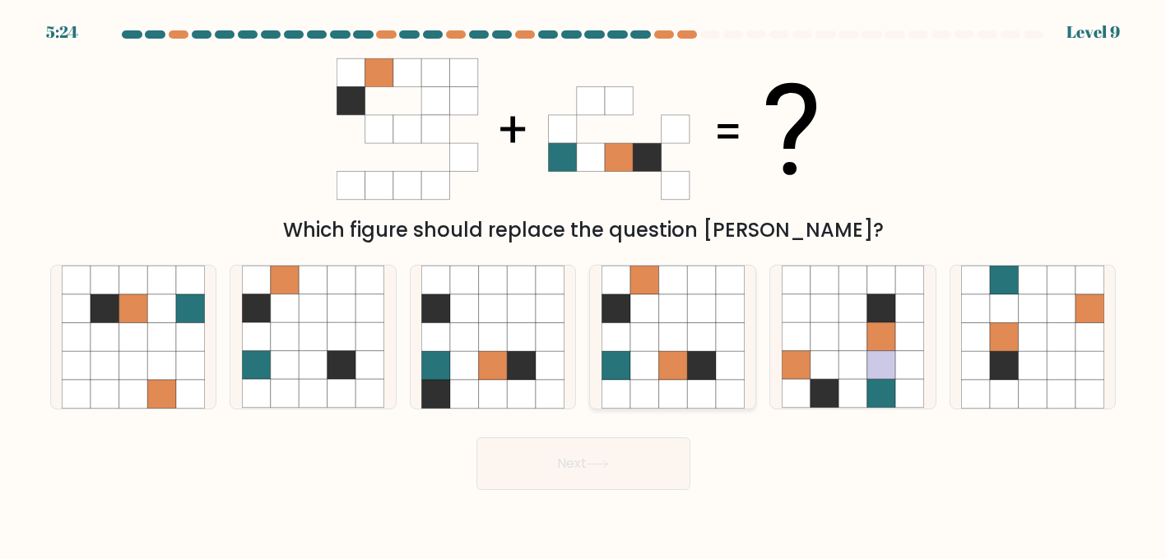
click at [669, 322] on icon at bounding box center [672, 309] width 29 height 29
click at [584, 284] on input "d." at bounding box center [583, 282] width 1 height 4
radio input "true"
click at [635, 473] on button "Next" at bounding box center [583, 464] width 214 height 53
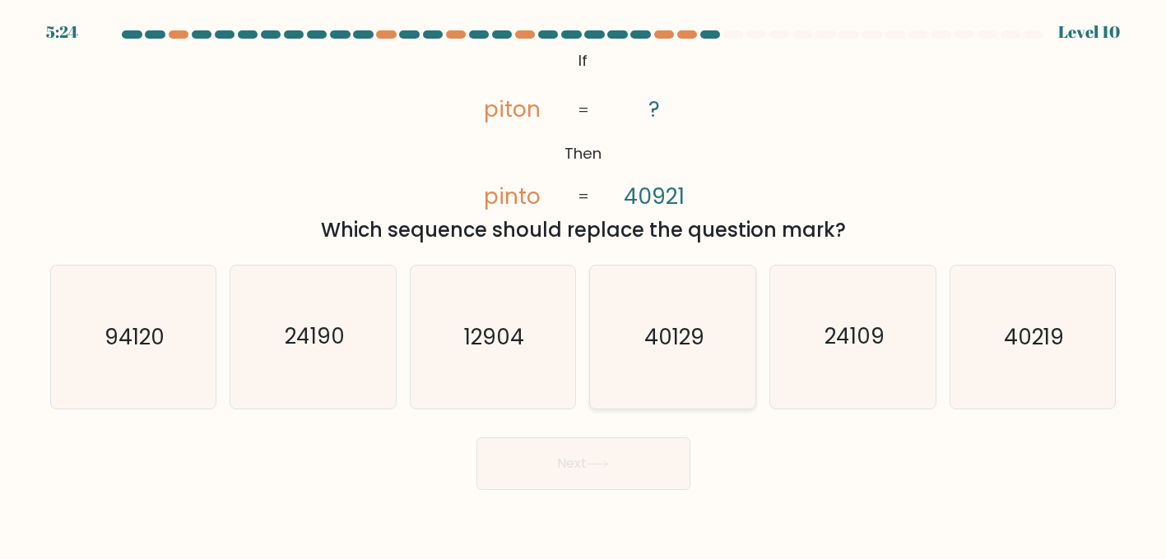
click at [719, 350] on icon "40129" at bounding box center [672, 337] width 143 height 143
click at [584, 284] on input "d. 40129" at bounding box center [583, 282] width 1 height 4
radio input "true"
click at [1037, 367] on icon "40219" at bounding box center [1032, 337] width 143 height 143
click at [584, 284] on input "f. 40219" at bounding box center [583, 282] width 1 height 4
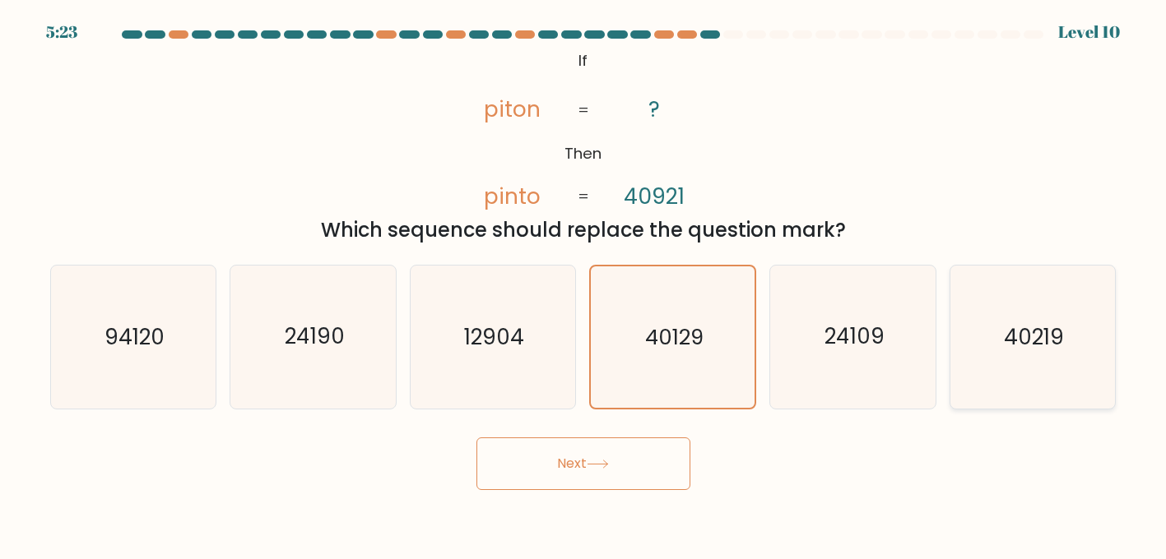
radio input "true"
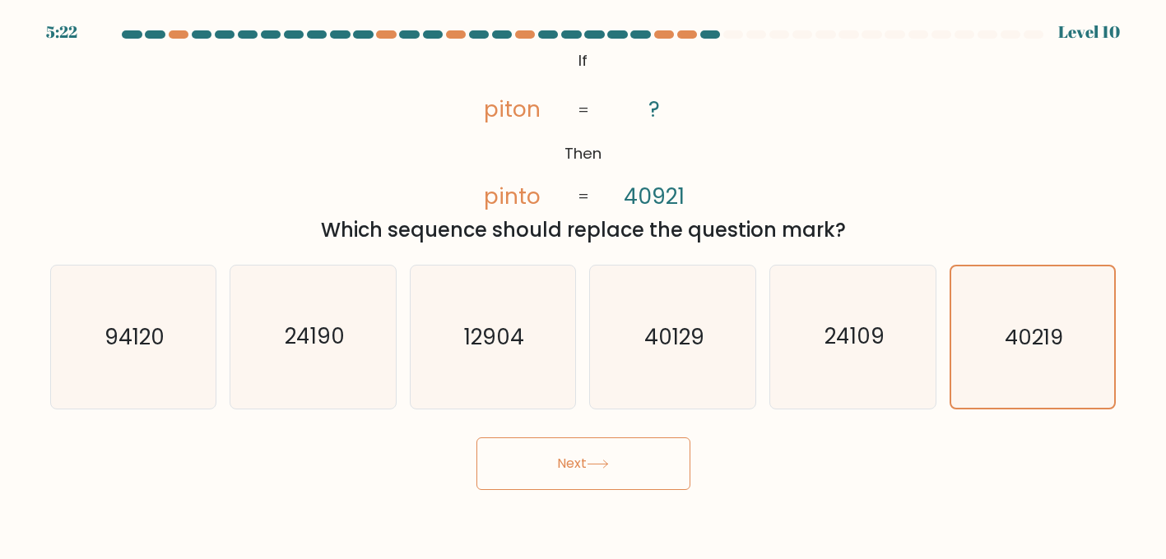
click at [656, 470] on button "Next" at bounding box center [583, 464] width 214 height 53
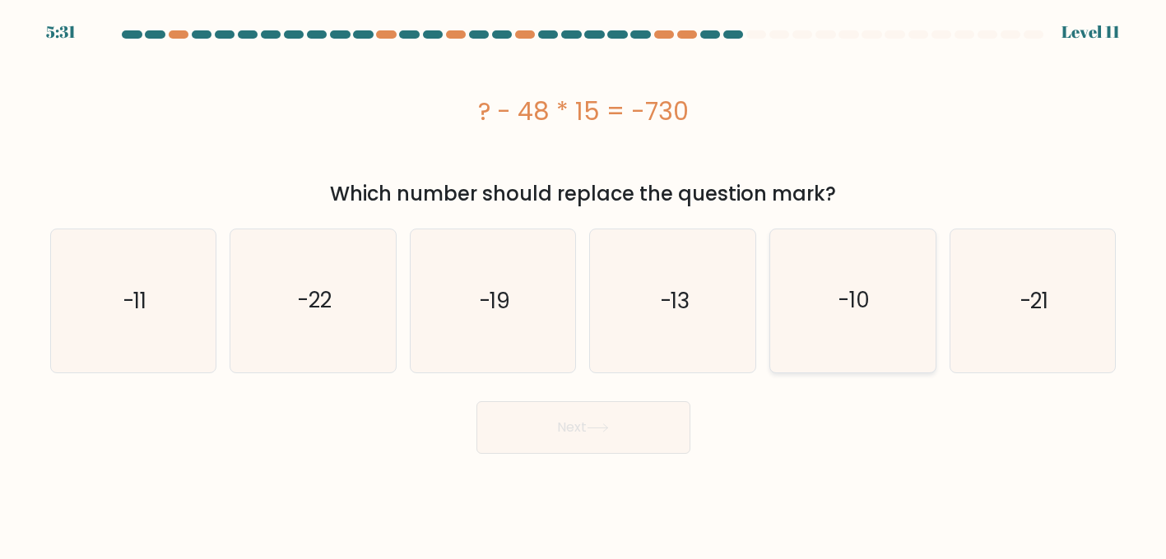
click at [852, 321] on icon "-10" at bounding box center [853, 301] width 143 height 143
click at [584, 284] on input "e. -10" at bounding box center [583, 282] width 1 height 4
radio input "true"
click at [564, 438] on button "Next" at bounding box center [583, 427] width 214 height 53
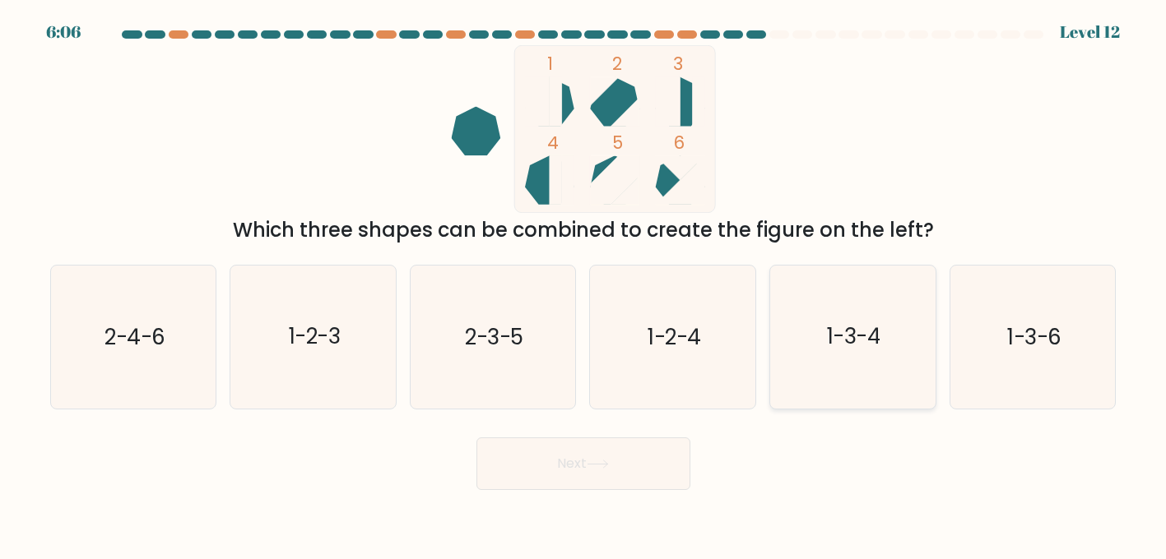
click at [825, 329] on icon "1-3-4" at bounding box center [853, 337] width 143 height 143
click at [584, 284] on input "e. 1-3-4" at bounding box center [583, 282] width 1 height 4
radio input "true"
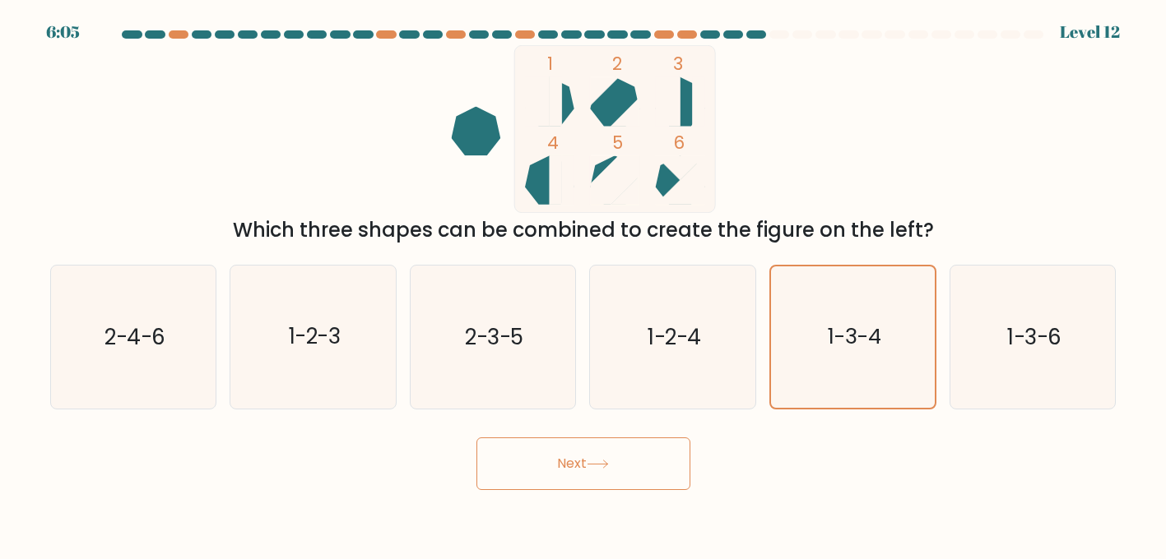
click at [652, 490] on button "Next" at bounding box center [583, 464] width 214 height 53
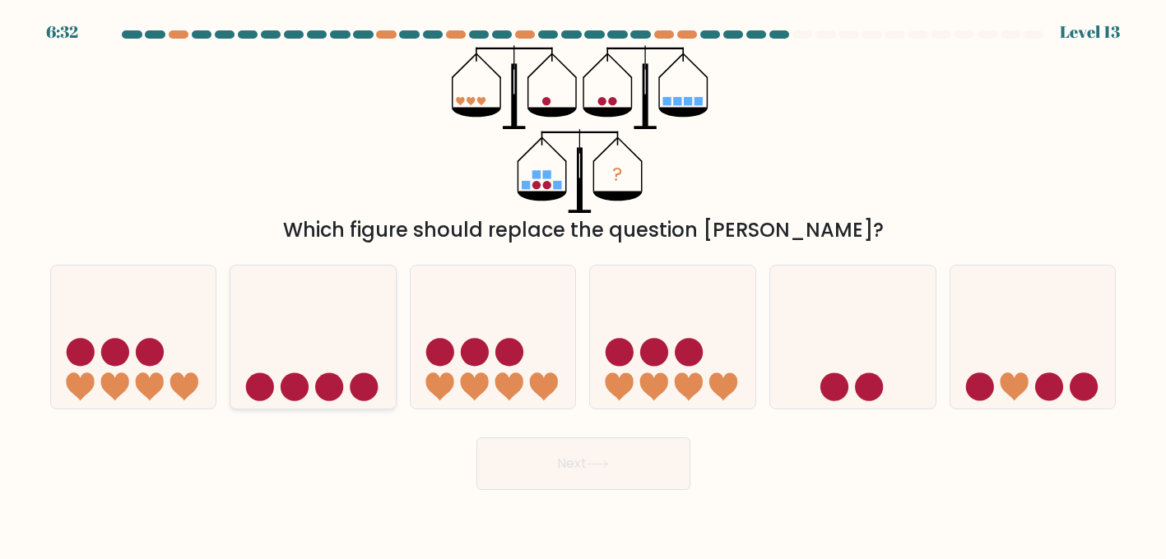
click at [326, 377] on circle at bounding box center [329, 388] width 28 height 28
click at [583, 284] on input "b." at bounding box center [583, 282] width 1 height 4
radio input "true"
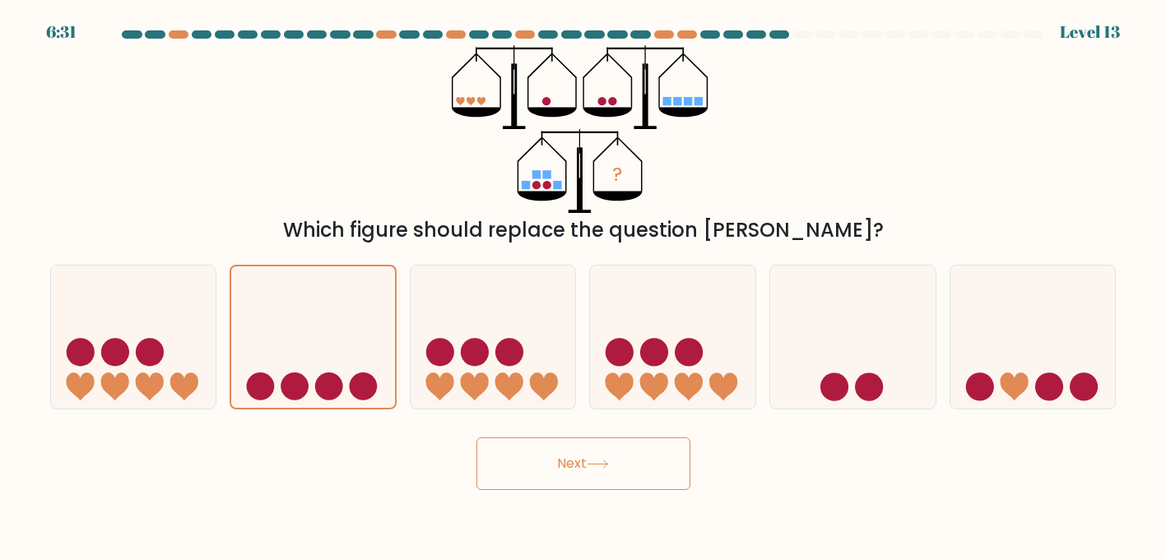
click at [541, 472] on button "Next" at bounding box center [583, 464] width 214 height 53
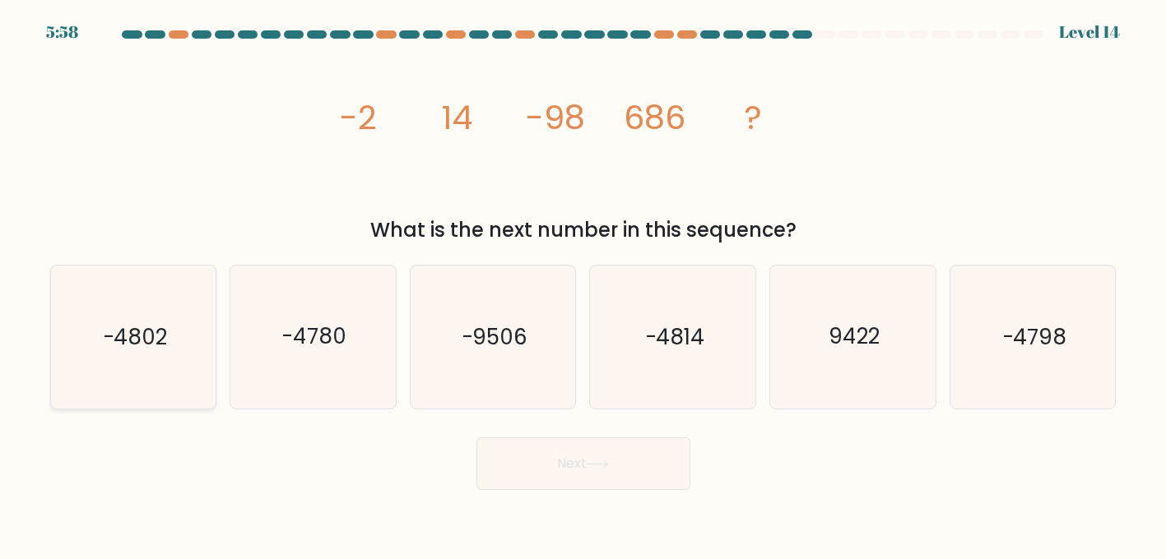
click at [108, 349] on text "-4802" at bounding box center [135, 338] width 64 height 30
click at [583, 284] on input "a. -4802" at bounding box center [583, 282] width 1 height 4
radio input "true"
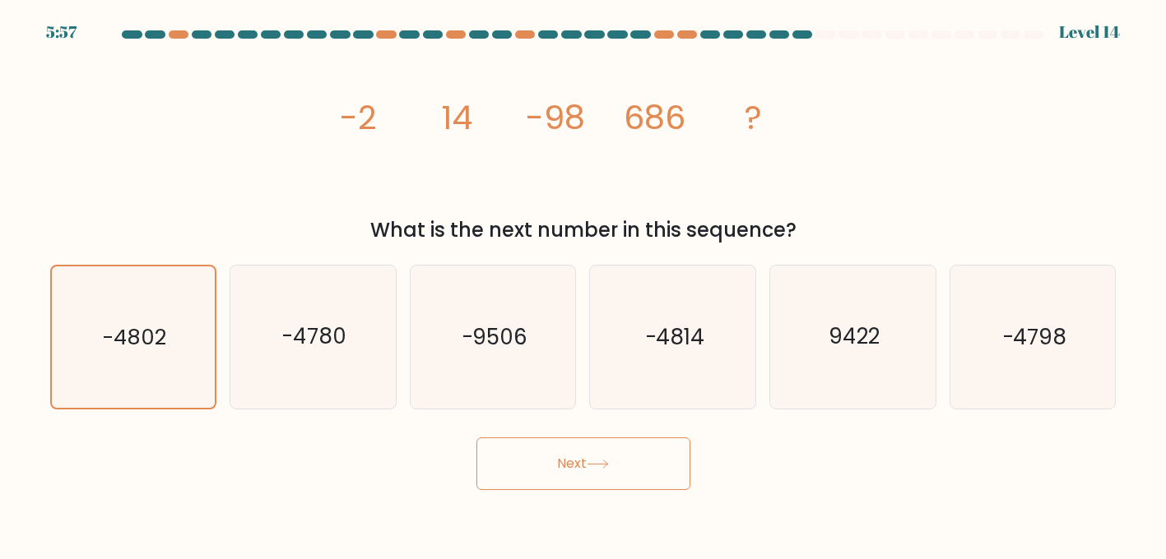
click at [543, 475] on button "Next" at bounding box center [583, 464] width 214 height 53
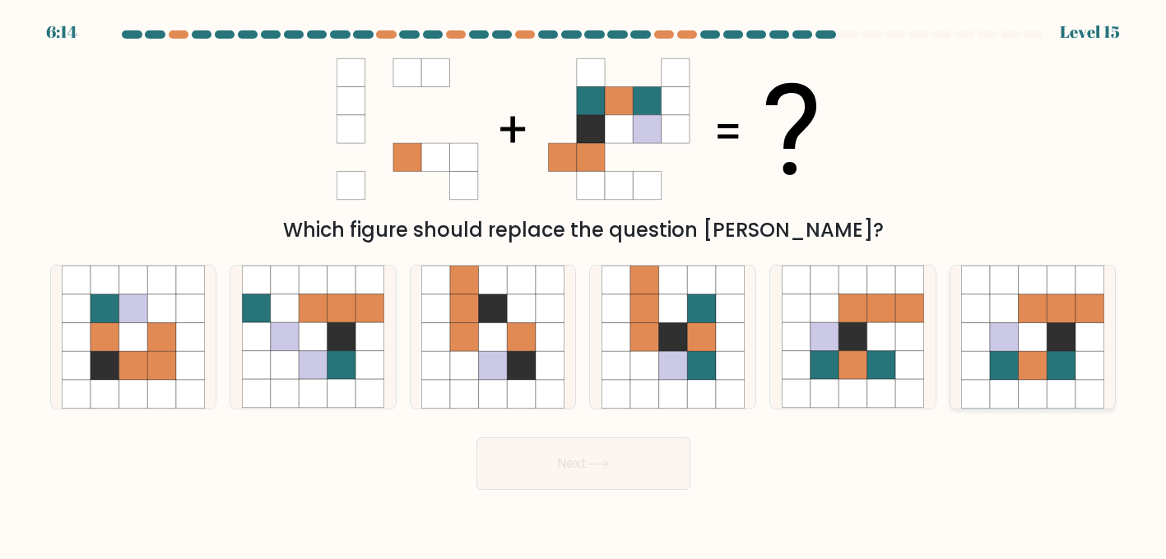
click at [1079, 338] on icon at bounding box center [1089, 337] width 29 height 29
click at [584, 284] on input "f." at bounding box center [583, 282] width 1 height 4
radio input "true"
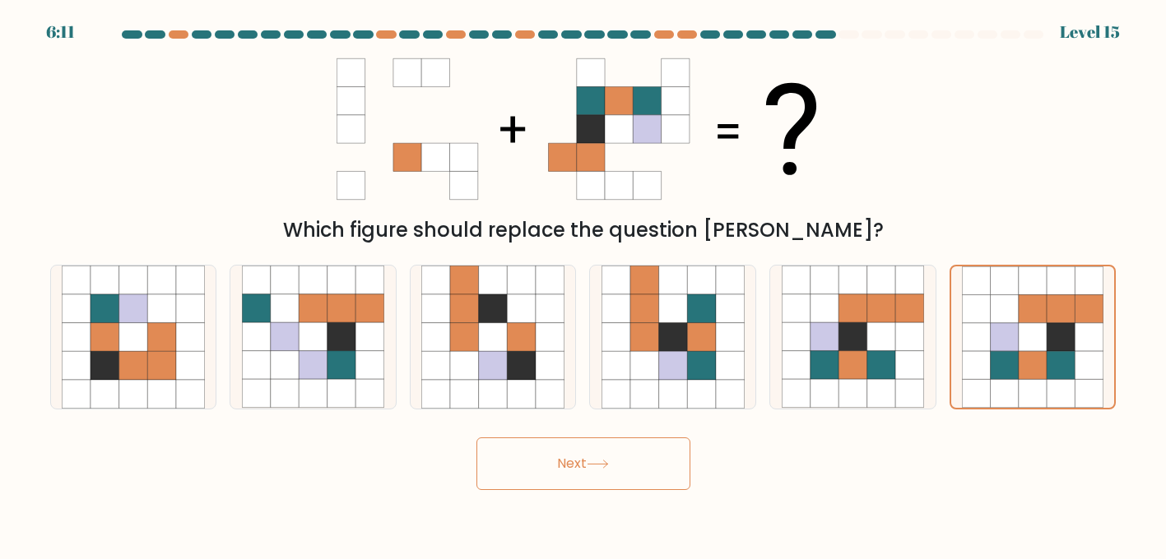
click at [618, 483] on button "Next" at bounding box center [583, 464] width 214 height 53
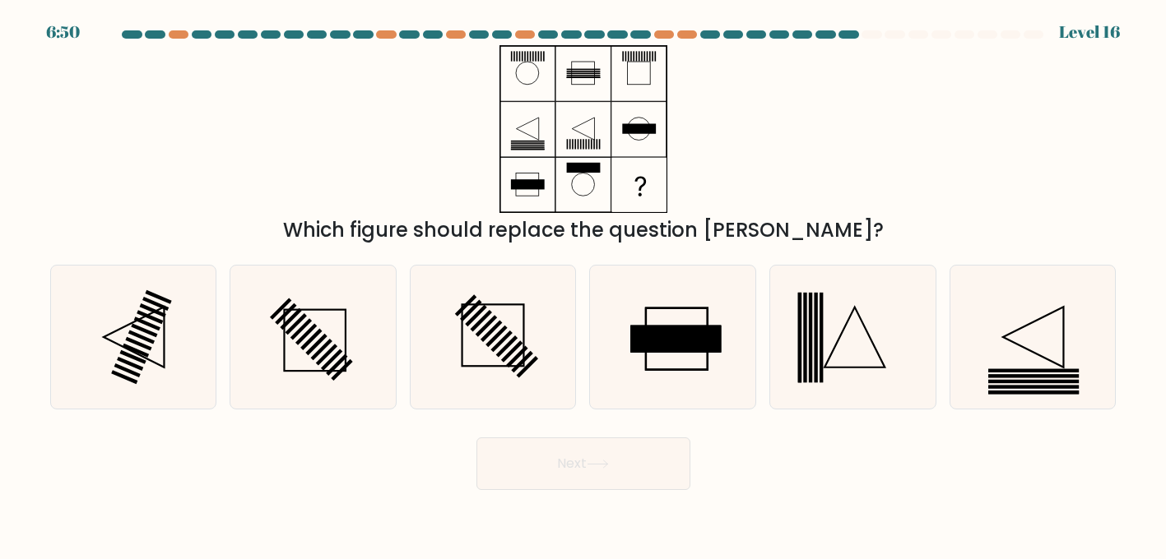
click at [398, 172] on div "Which figure should replace the question mark?" at bounding box center [583, 145] width 1086 height 200
click at [671, 314] on icon at bounding box center [672, 337] width 143 height 143
click at [584, 284] on input "d." at bounding box center [583, 282] width 1 height 4
radio input "true"
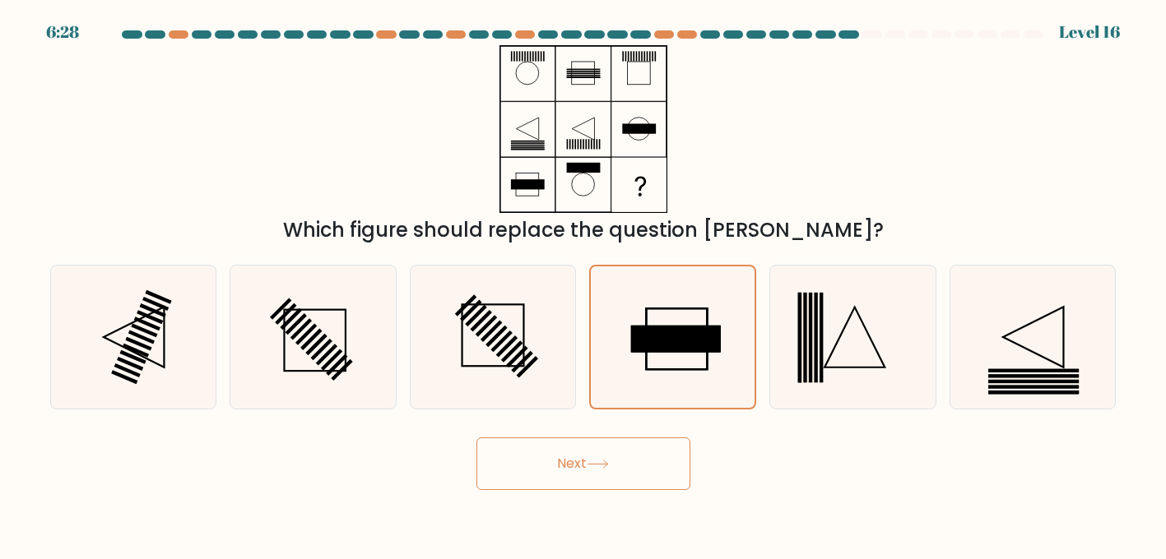
click at [545, 473] on button "Next" at bounding box center [583, 464] width 214 height 53
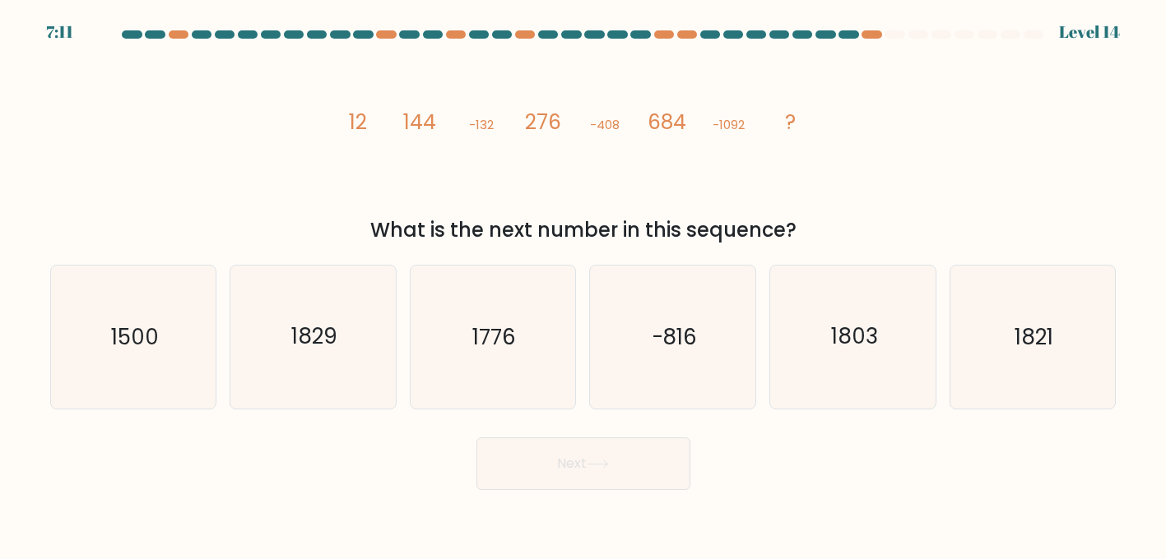
click at [450, 199] on icon "image/svg+xml 12 144 -132 276 -408 684 -1092 ?" at bounding box center [583, 129] width 494 height 168
click at [274, 357] on icon "1829" at bounding box center [313, 337] width 143 height 143
click at [583, 284] on input "b. 1829" at bounding box center [583, 282] width 1 height 4
radio input "true"
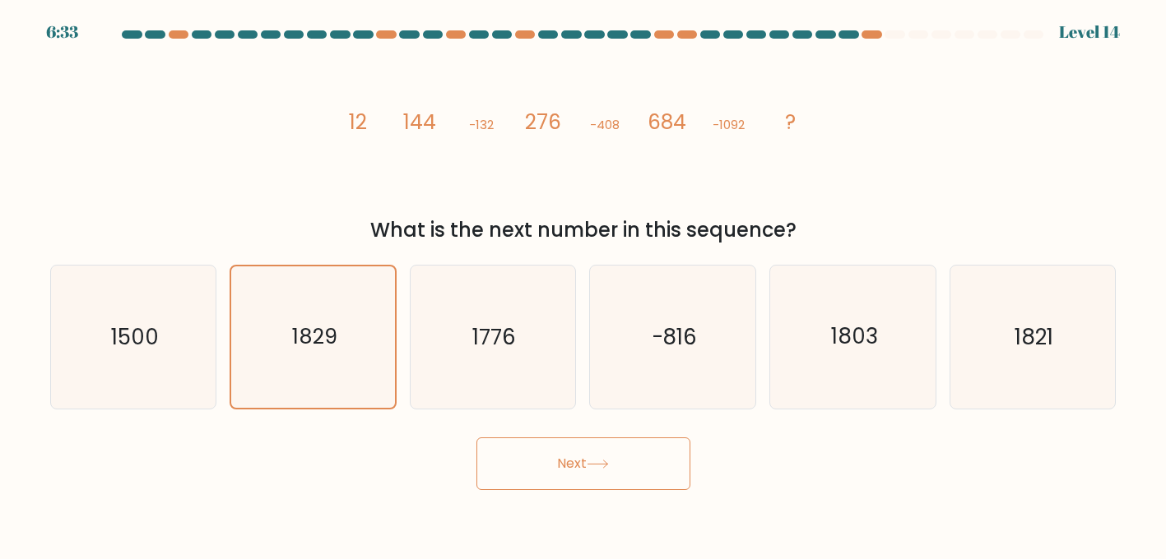
click at [575, 465] on button "Next" at bounding box center [583, 464] width 214 height 53
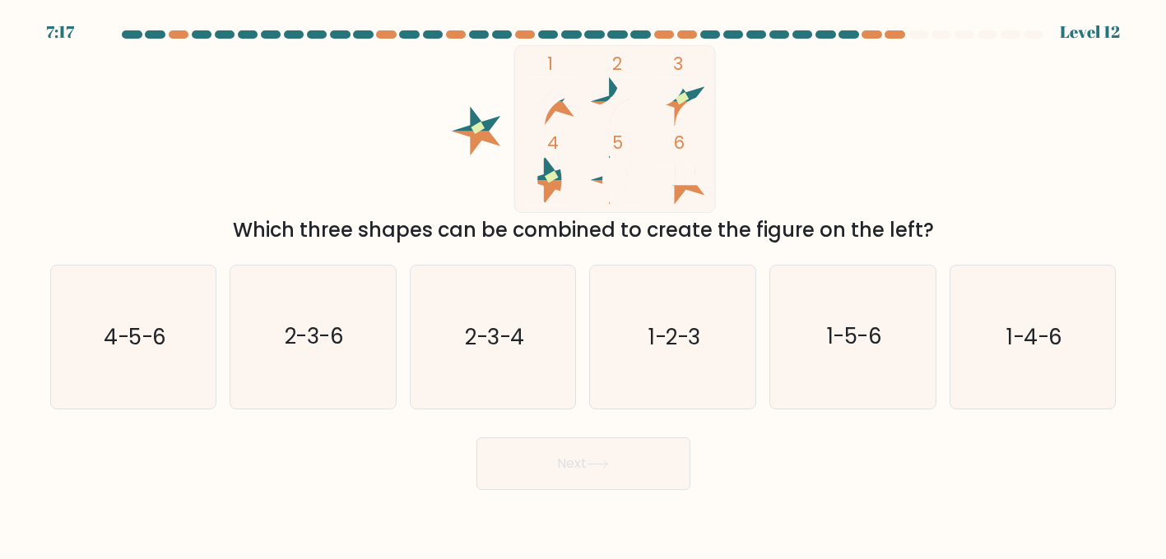
click at [369, 178] on icon "1 2 3 4 5 6" at bounding box center [583, 129] width 443 height 168
click at [687, 355] on icon "1-2-3" at bounding box center [672, 337] width 143 height 143
click at [584, 284] on input "d. 1-2-3" at bounding box center [583, 282] width 1 height 4
radio input "true"
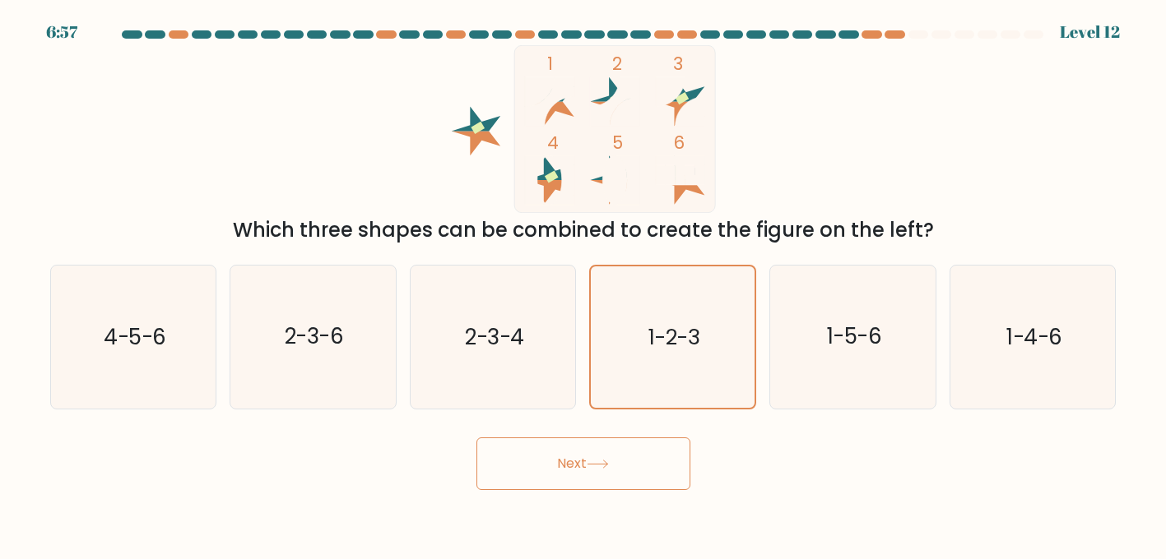
click at [615, 453] on button "Next" at bounding box center [583, 464] width 214 height 53
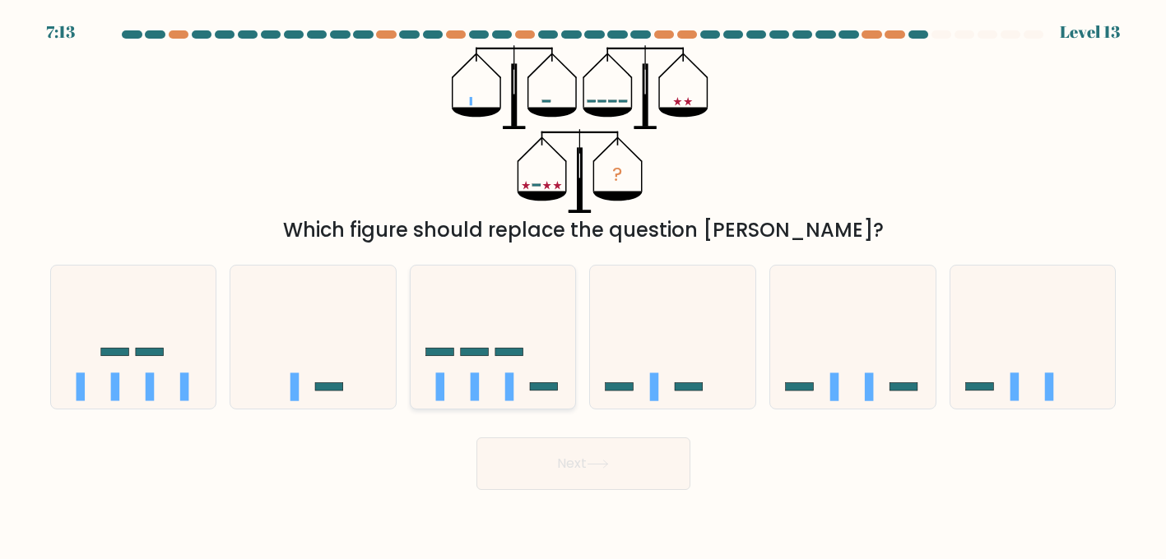
click at [499, 378] on icon at bounding box center [493, 337] width 165 height 137
click at [583, 284] on input "c." at bounding box center [583, 282] width 1 height 4
radio input "true"
click at [557, 457] on button "Next" at bounding box center [583, 464] width 214 height 53
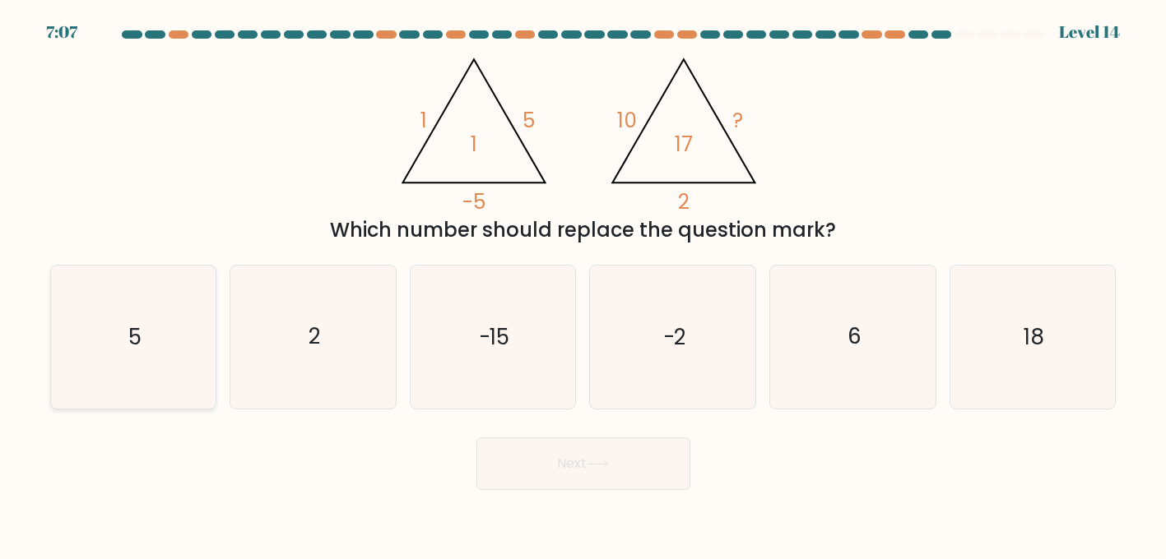
click at [165, 369] on icon "5" at bounding box center [133, 337] width 143 height 143
click at [583, 284] on input "a. 5" at bounding box center [583, 282] width 1 height 4
radio input "true"
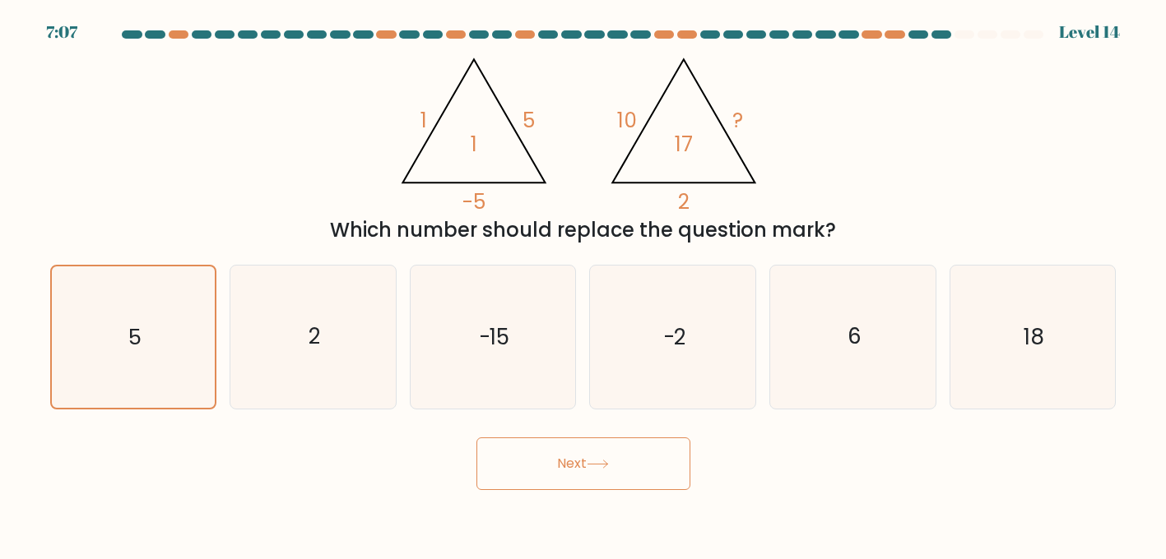
click at [614, 480] on button "Next" at bounding box center [583, 464] width 214 height 53
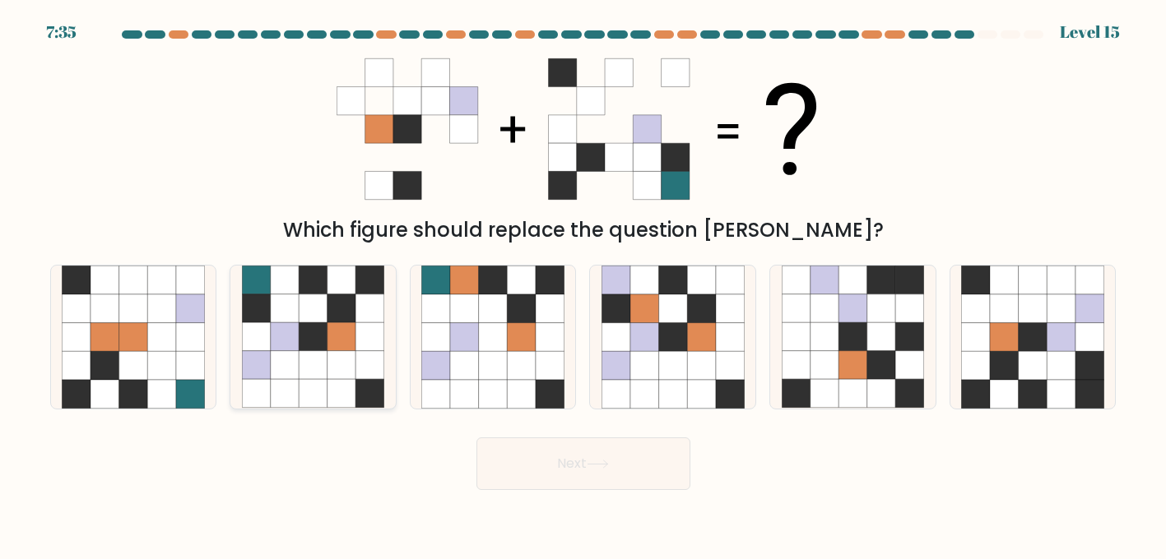
click at [295, 286] on icon at bounding box center [285, 281] width 29 height 29
click at [583, 284] on input "b." at bounding box center [583, 282] width 1 height 4
radio input "true"
click at [589, 453] on button "Next" at bounding box center [583, 464] width 214 height 53
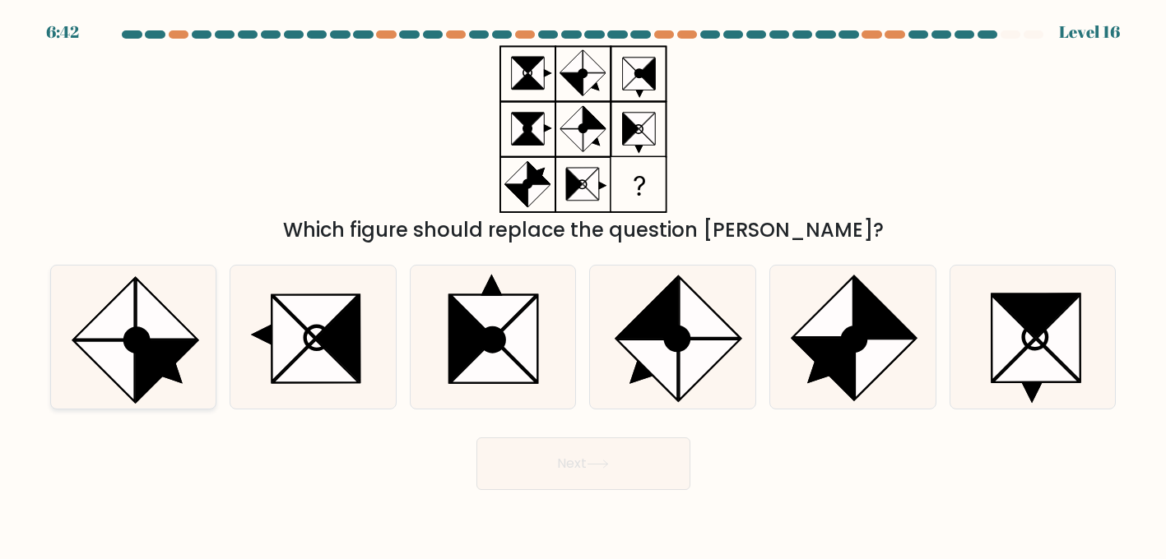
click at [118, 327] on icon at bounding box center [104, 309] width 61 height 60
click at [583, 284] on input "a." at bounding box center [583, 282] width 1 height 4
radio input "true"
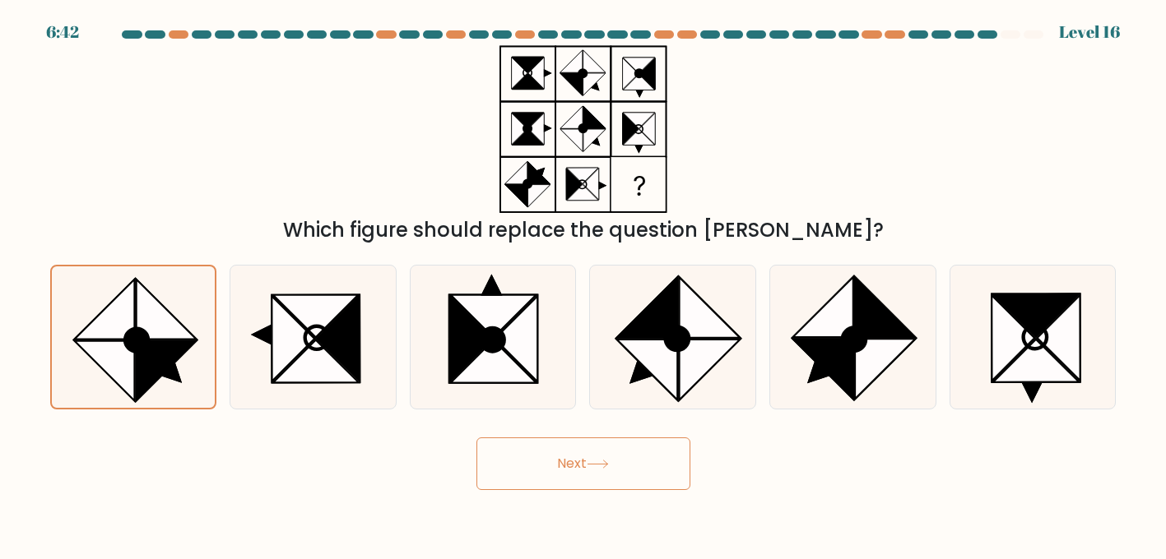
click at [592, 478] on button "Next" at bounding box center [583, 464] width 214 height 53
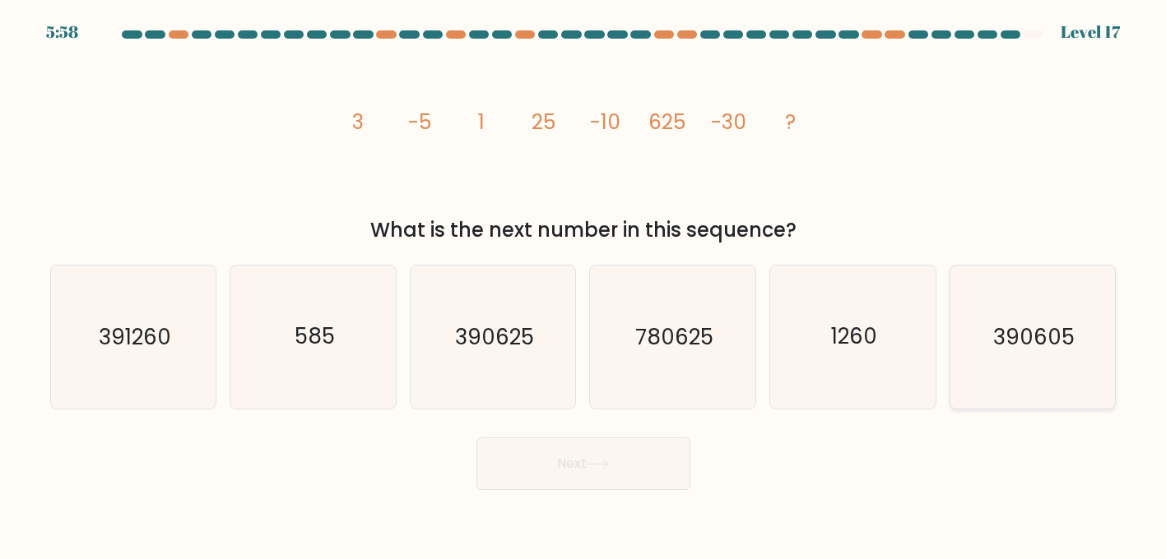
click at [1067, 303] on icon "390605" at bounding box center [1032, 337] width 143 height 143
click at [584, 284] on input "f. 390605" at bounding box center [583, 282] width 1 height 4
radio input "true"
click at [658, 464] on button "Next" at bounding box center [583, 464] width 214 height 53
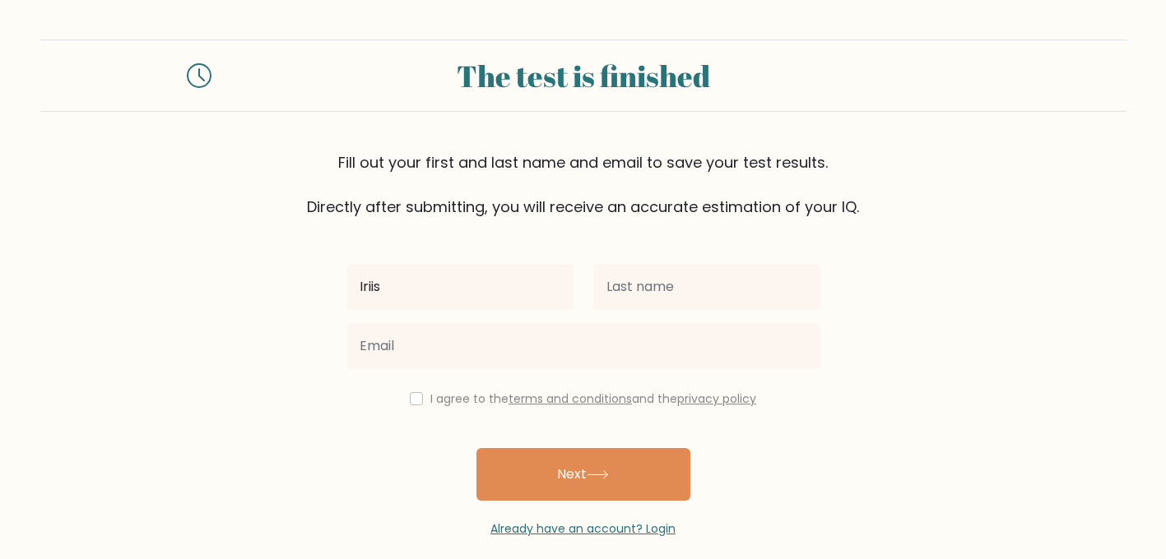
click at [495, 248] on div "Iriis I agree to the terms and conditions and the privacy policy Next Already h…" at bounding box center [583, 378] width 494 height 320
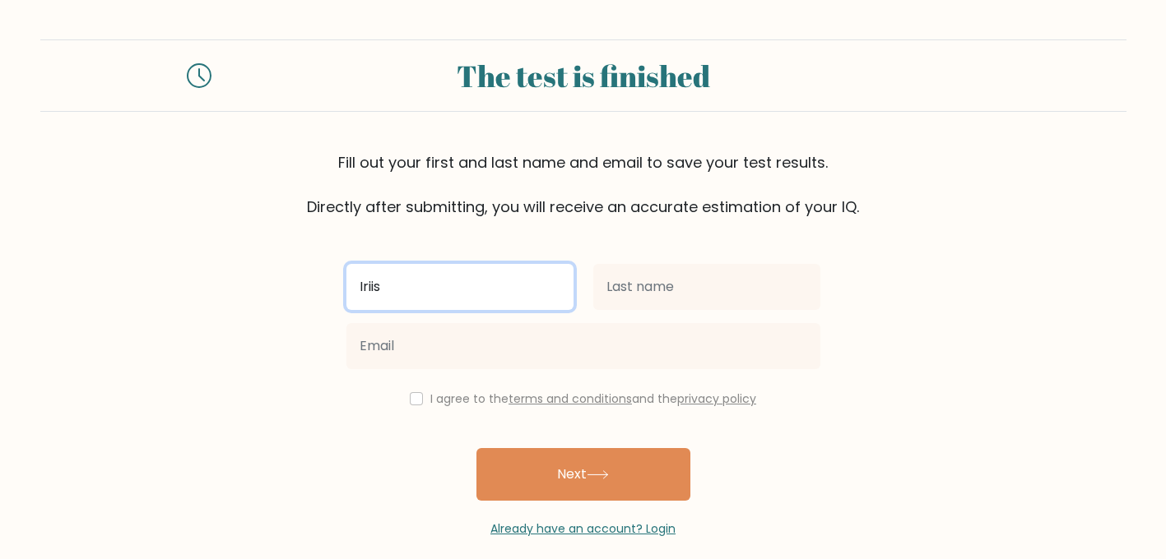
click at [457, 291] on input "Iriis" at bounding box center [459, 287] width 227 height 46
type input "Iris"
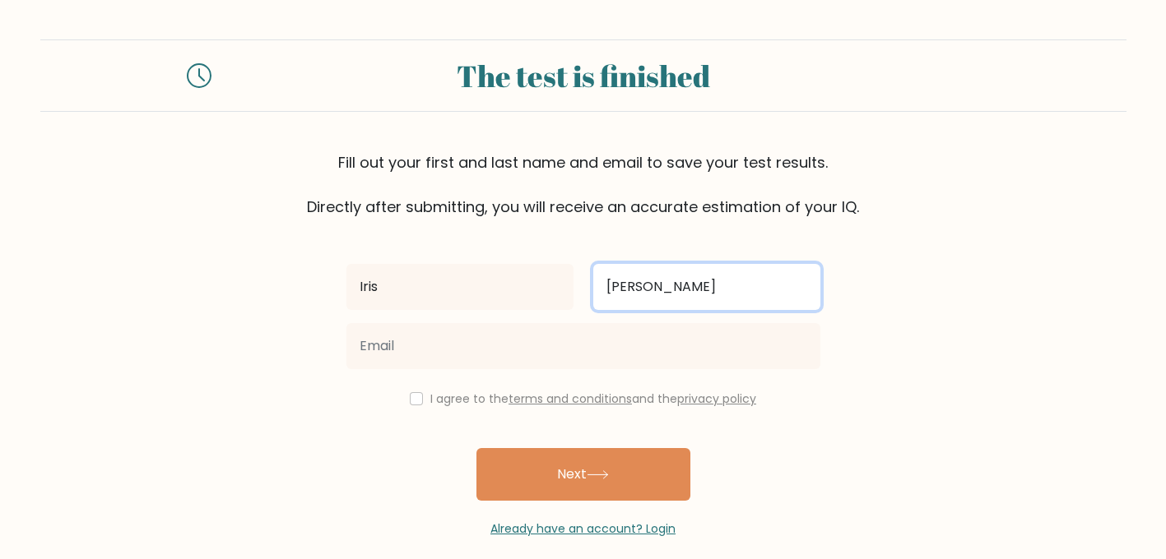
type input "Werre"
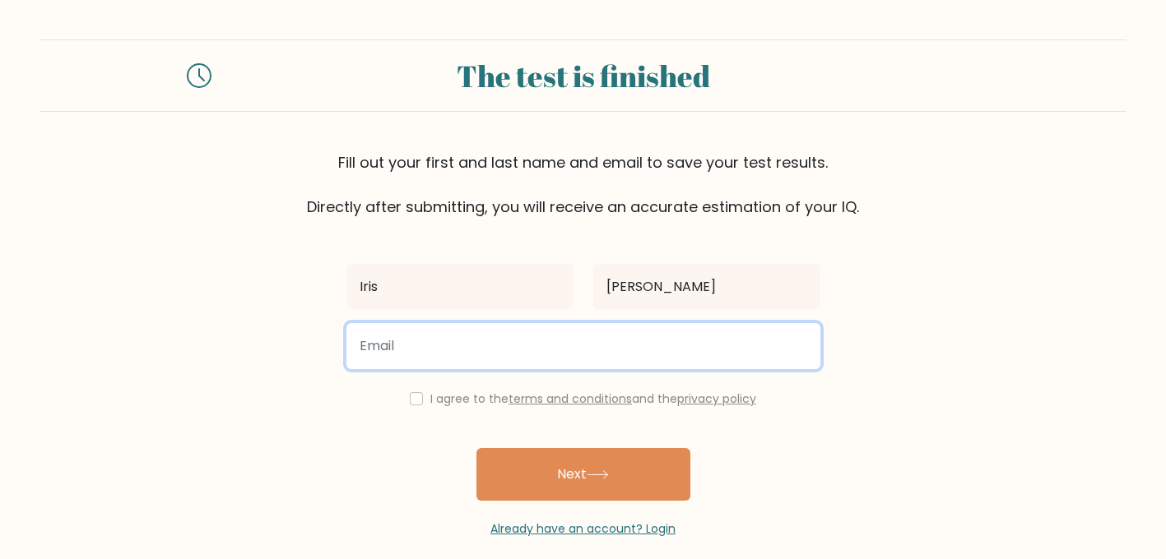
type input "i"
type input "iris.werre@hotmail.nl"
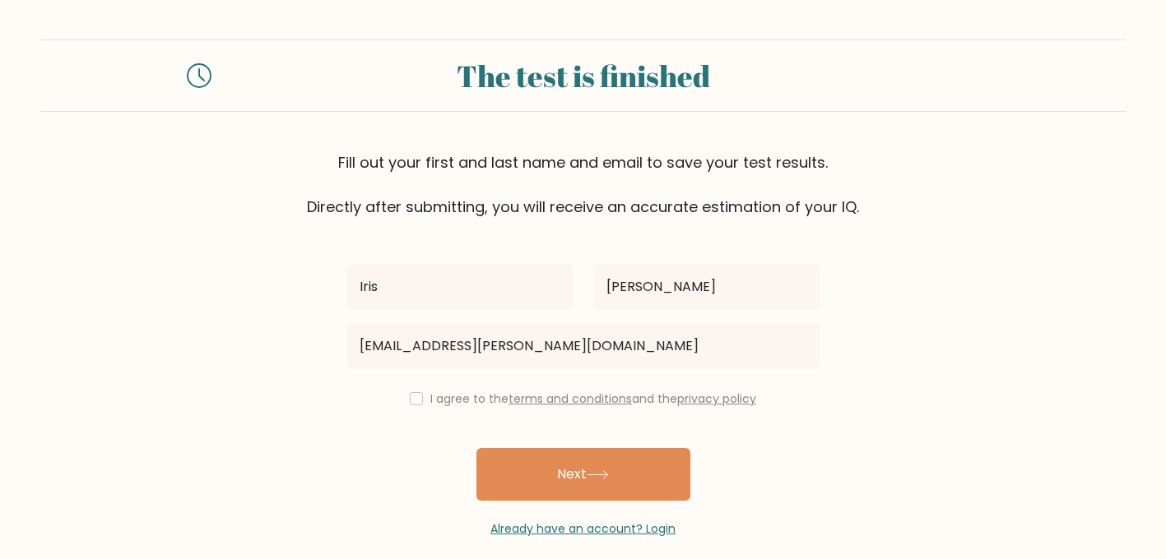
click at [430, 406] on label "I agree to the terms and conditions and the privacy policy" at bounding box center [593, 399] width 326 height 16
click at [405, 393] on div "I agree to the terms and conditions and the privacy policy" at bounding box center [583, 399] width 494 height 20
click at [410, 398] on input "checkbox" at bounding box center [416, 398] width 13 height 13
checkbox input "true"
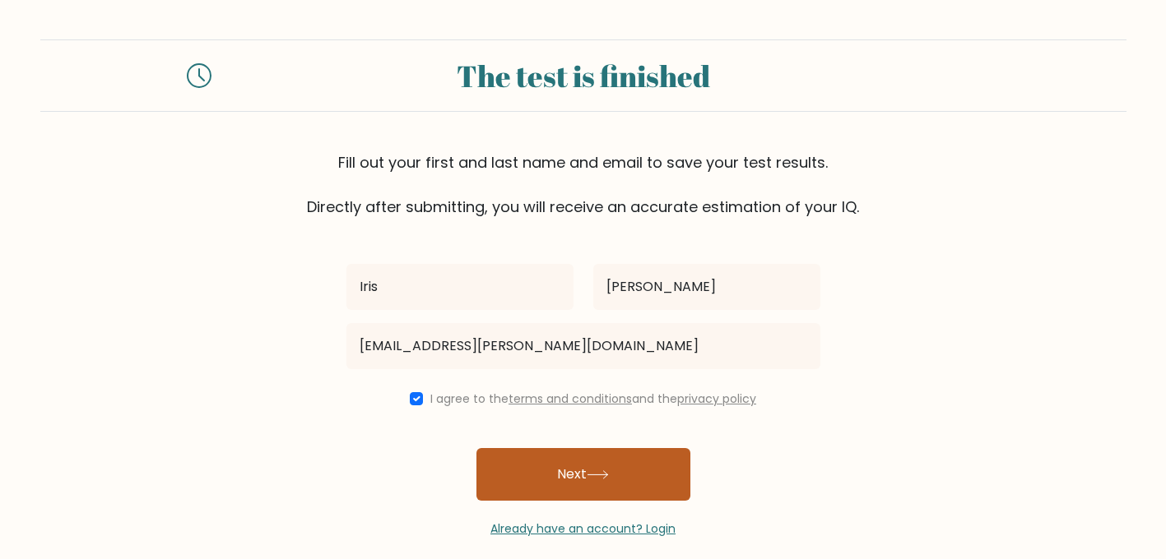
click at [518, 472] on button "Next" at bounding box center [583, 474] width 214 height 53
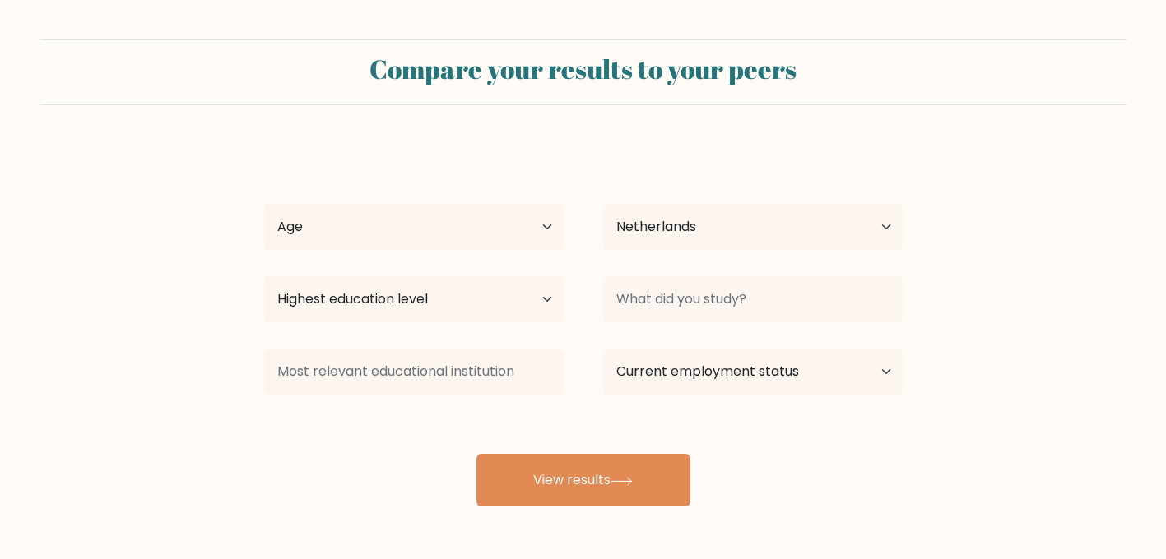
select select "NL"
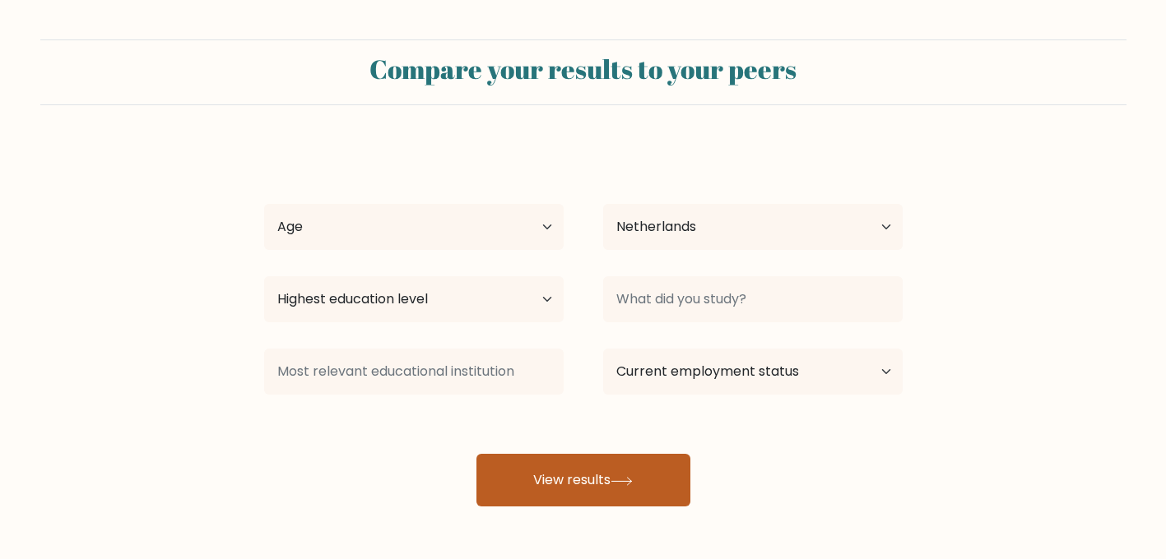
click at [547, 496] on button "View results" at bounding box center [583, 480] width 214 height 53
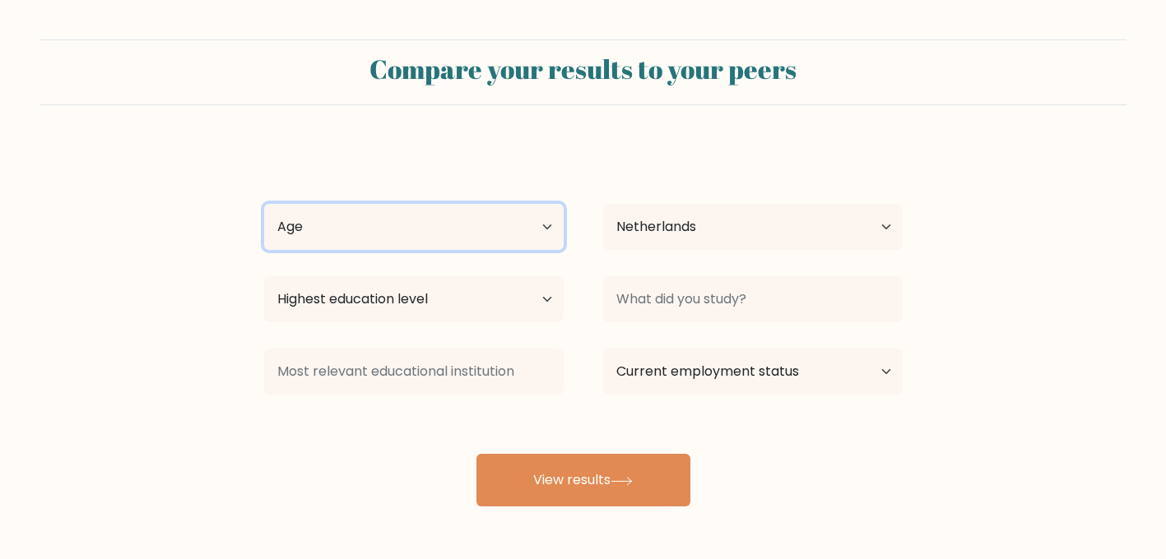
click at [517, 230] on select "Age Under 18 years old 18-24 years old 25-34 years old 35-44 years old 45-54 ye…" at bounding box center [413, 227] width 299 height 46
click at [264, 204] on select "Age Under 18 years old 18-24 years old 25-34 years old 35-44 years old 45-54 ye…" at bounding box center [413, 227] width 299 height 46
click at [511, 227] on select "Age Under 18 years old 18-24 years old 25-34 years old 35-44 years old 45-54 ye…" at bounding box center [413, 227] width 299 height 46
select select "25_34"
click at [264, 204] on select "Age Under 18 years old 18-24 years old 25-34 years old 35-44 years old 45-54 ye…" at bounding box center [413, 227] width 299 height 46
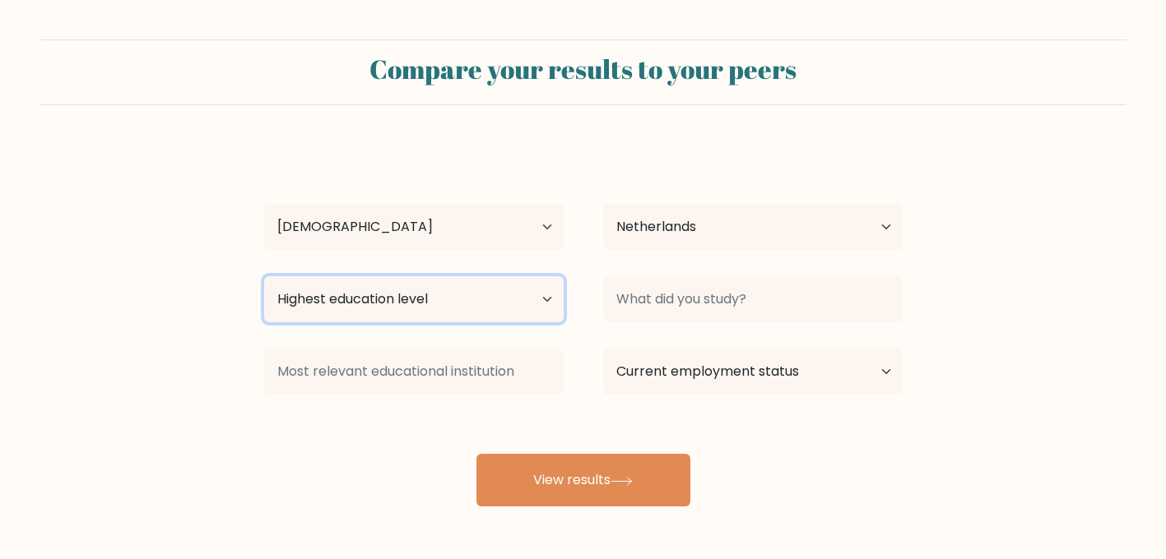
click at [492, 309] on select "Highest education level No schooling Primary Lower Secondary Upper Secondary Oc…" at bounding box center [413, 299] width 299 height 46
select select "masters_degree"
click at [264, 276] on select "Highest education level No schooling Primary Lower Secondary Upper Secondary Oc…" at bounding box center [413, 299] width 299 height 46
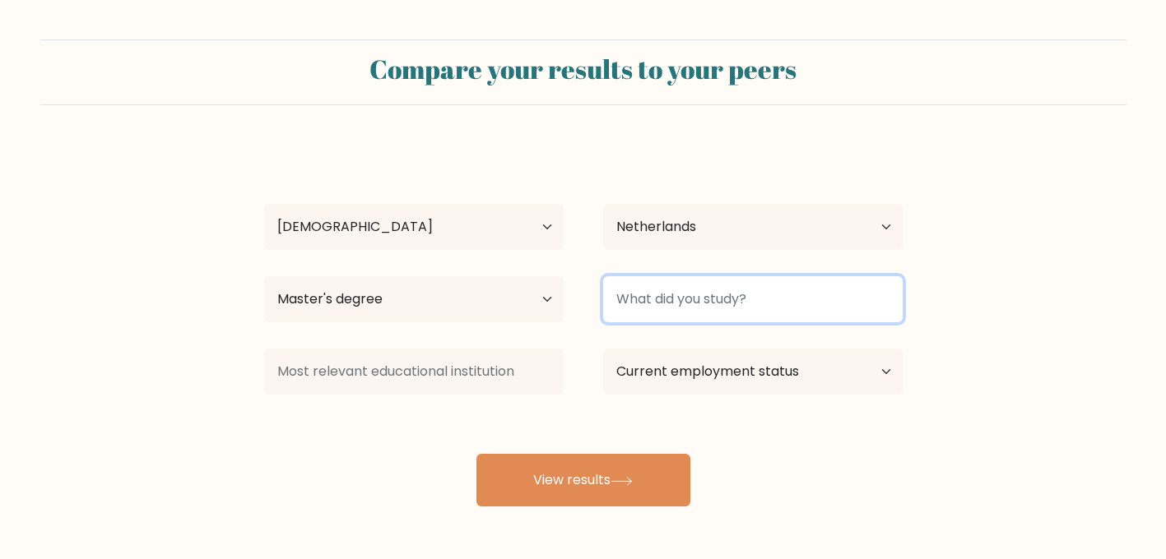
click at [729, 297] on input at bounding box center [752, 299] width 299 height 46
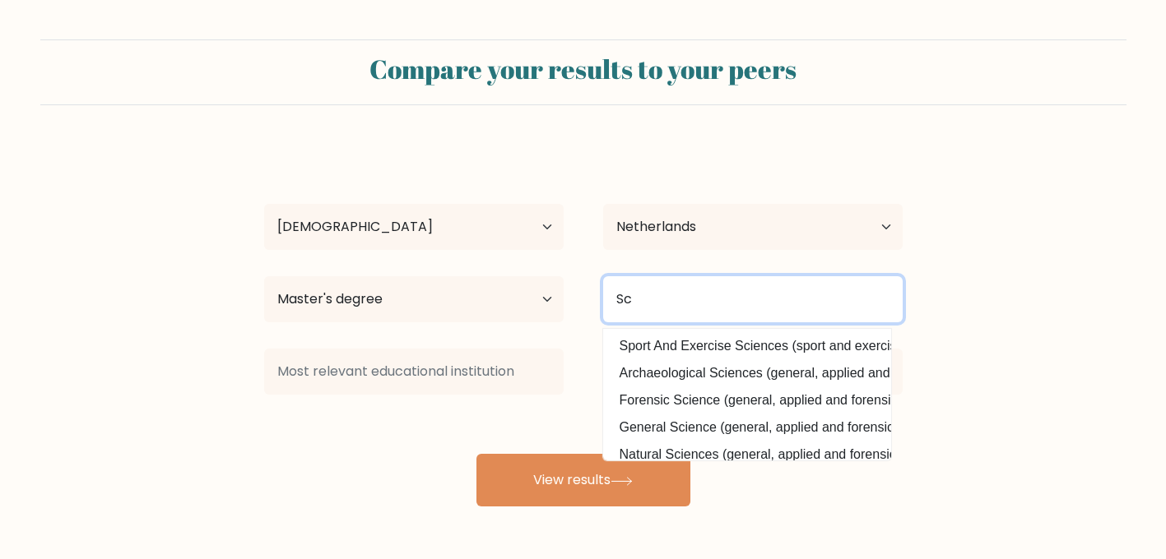
type input "S"
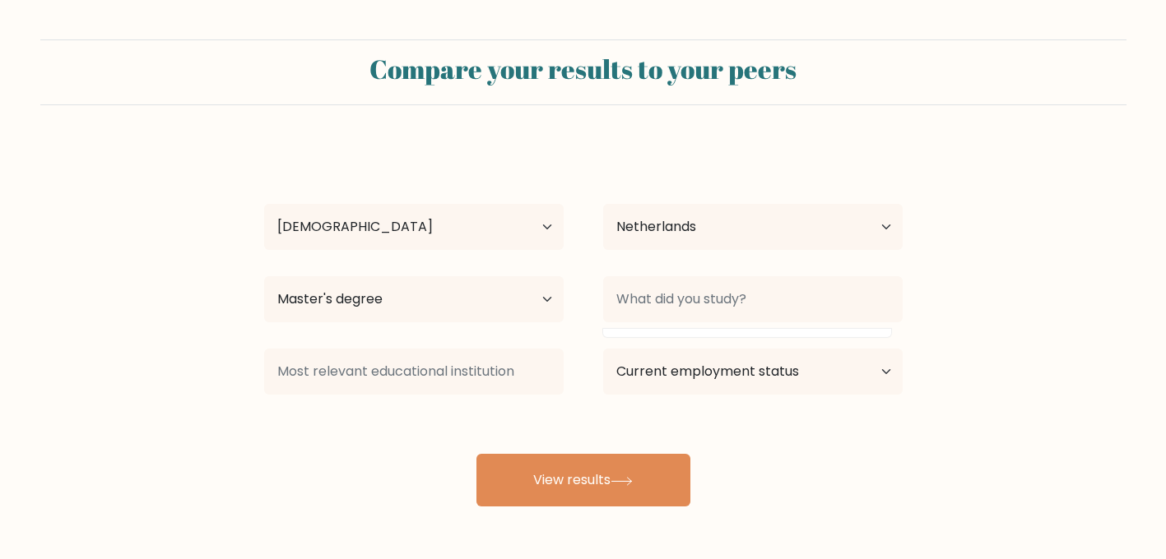
click at [564, 414] on div "Iris Werre Age Under 18 years old 18-24 years old 25-34 years old 35-44 years o…" at bounding box center [583, 326] width 658 height 362
click at [527, 291] on select "Highest education level No schooling Primary Lower Secondary Upper Secondary Oc…" at bounding box center [413, 299] width 299 height 46
click at [264, 276] on select "Highest education level No schooling Primary Lower Secondary Upper Secondary Oc…" at bounding box center [413, 299] width 299 height 46
click at [650, 453] on div "Iris Werre Age Under 18 years old 18-24 years old 25-34 years old 35-44 years o…" at bounding box center [583, 326] width 658 height 362
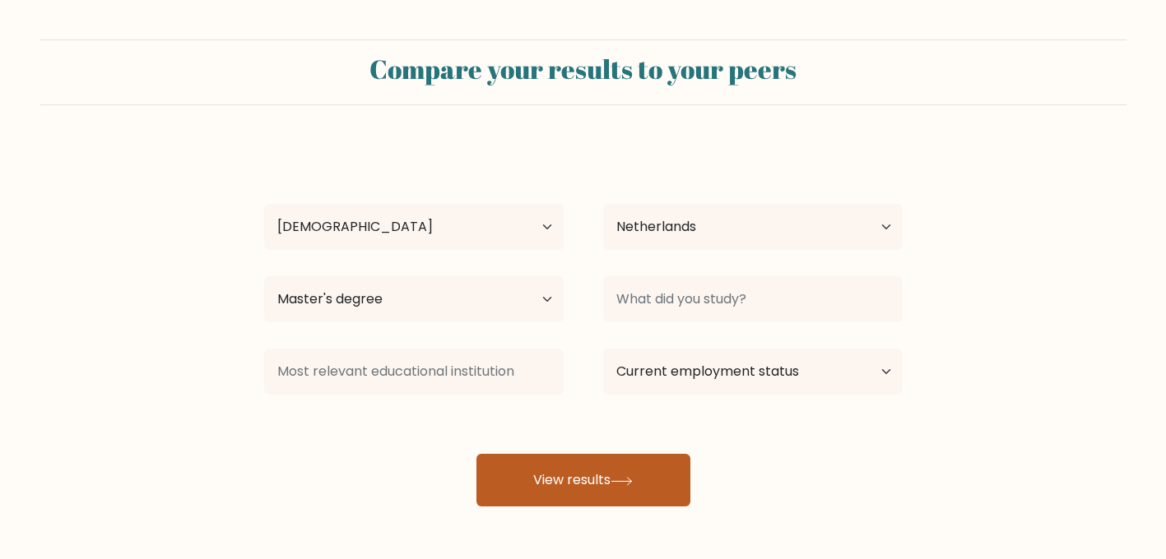
click at [626, 471] on button "View results" at bounding box center [583, 480] width 214 height 53
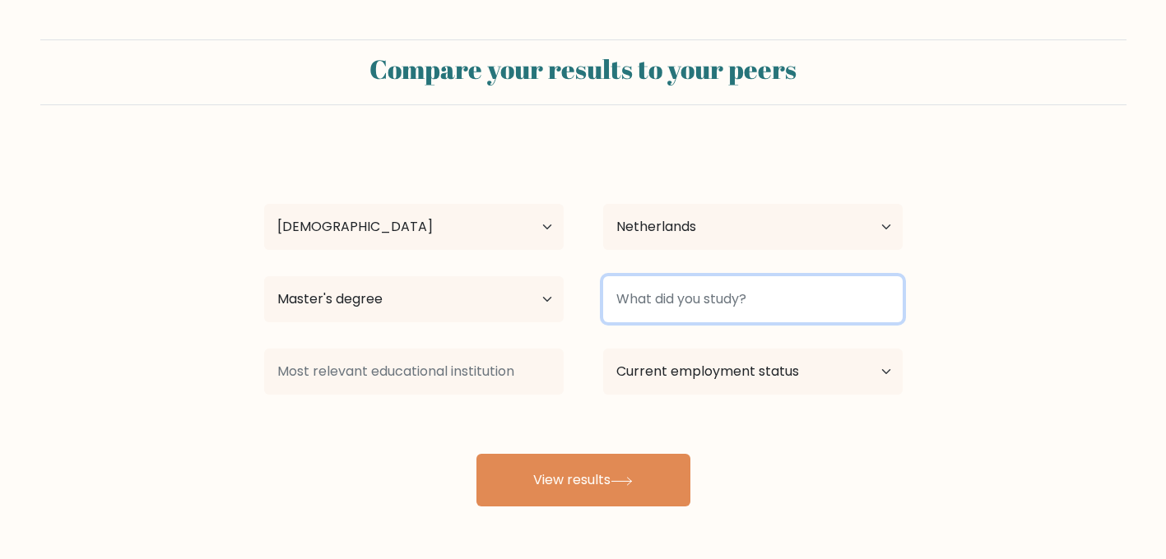
click at [755, 298] on input at bounding box center [752, 299] width 299 height 46
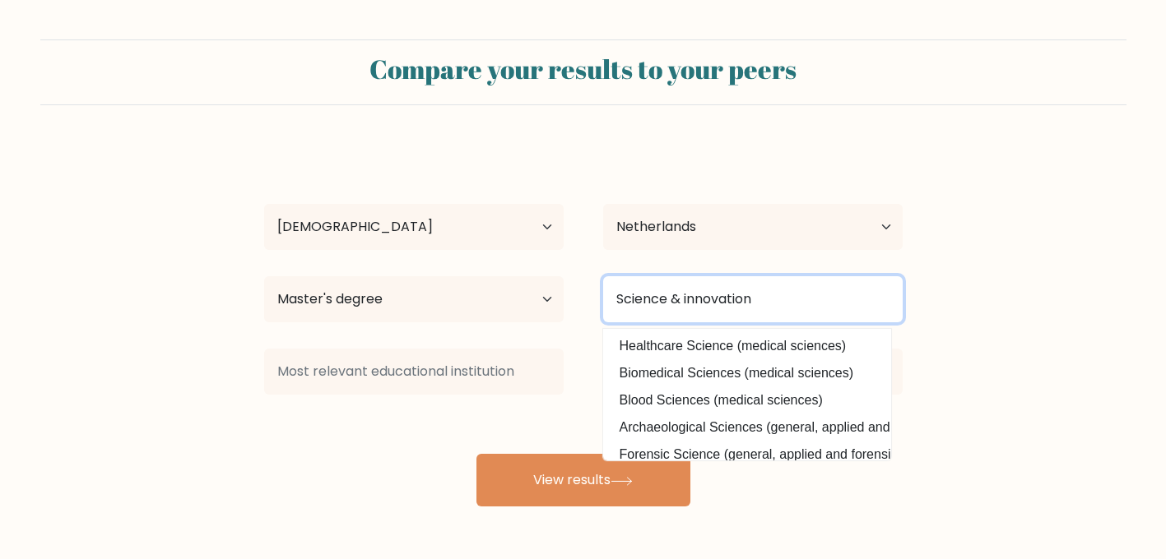
type input "Science & innovation"
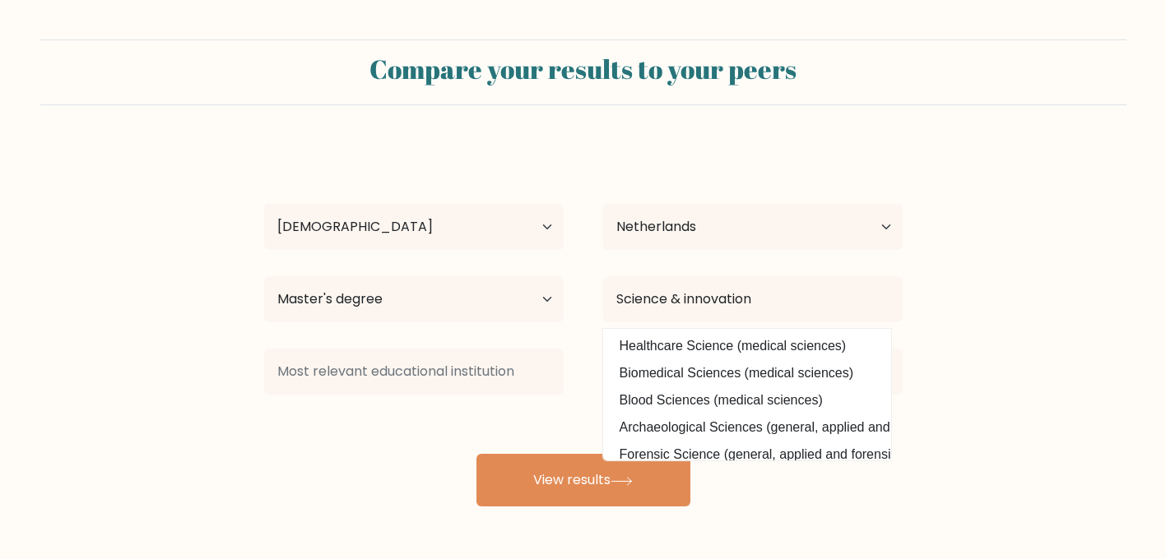
click at [563, 420] on div "Iris Werre Age Under 18 years old 18-24 years old 25-34 years old 35-44 years o…" at bounding box center [583, 326] width 658 height 362
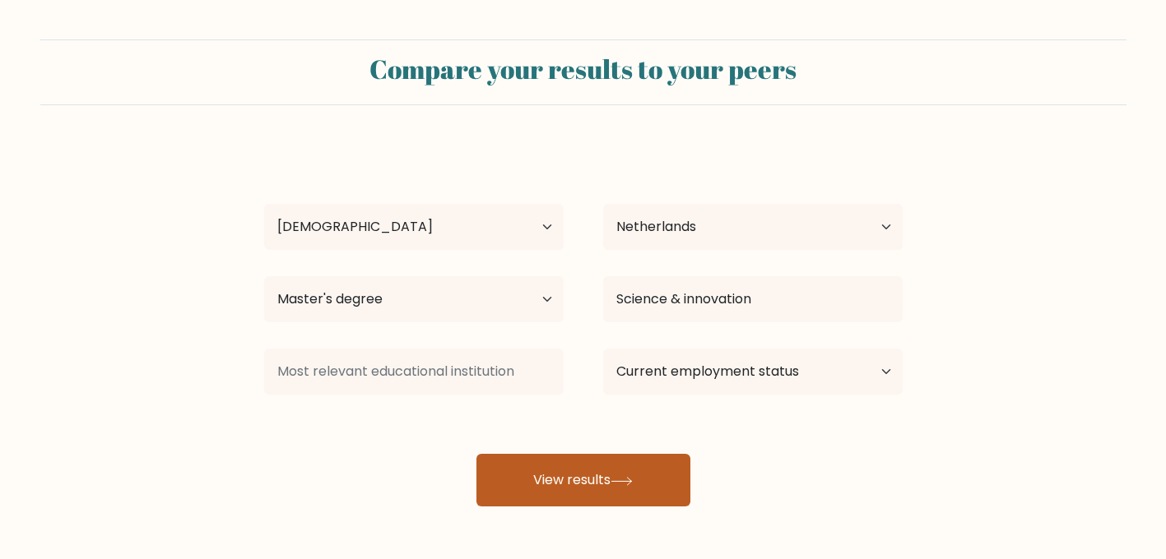
click at [641, 466] on button "View results" at bounding box center [583, 480] width 214 height 53
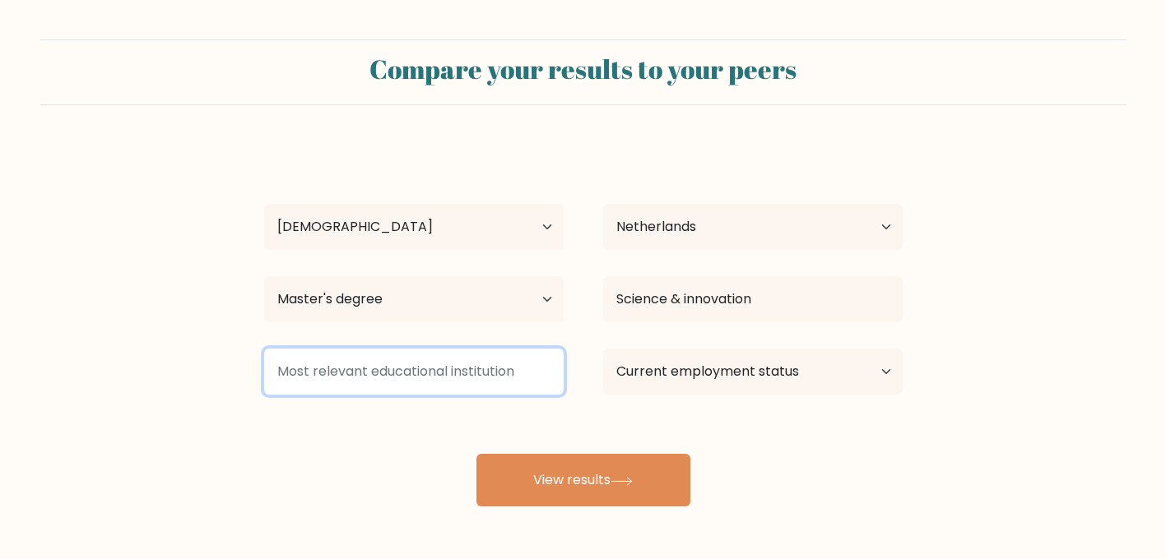
click at [471, 384] on input at bounding box center [413, 372] width 299 height 46
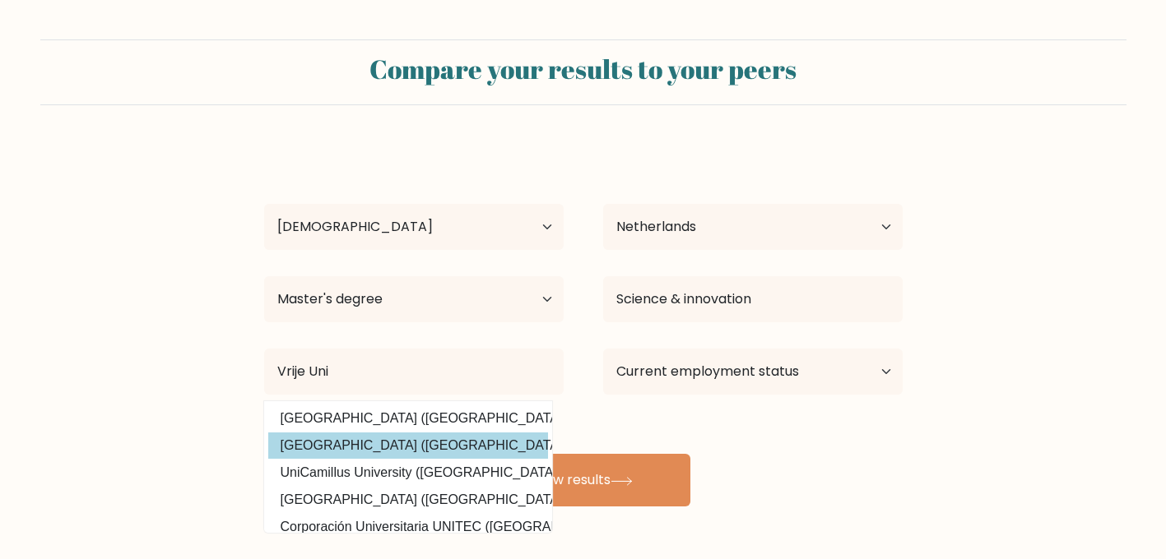
click at [468, 446] on option "Vrije Universiteit Amsterdam (Netherlands)" at bounding box center [408, 446] width 280 height 26
type input "[GEOGRAPHIC_DATA]"
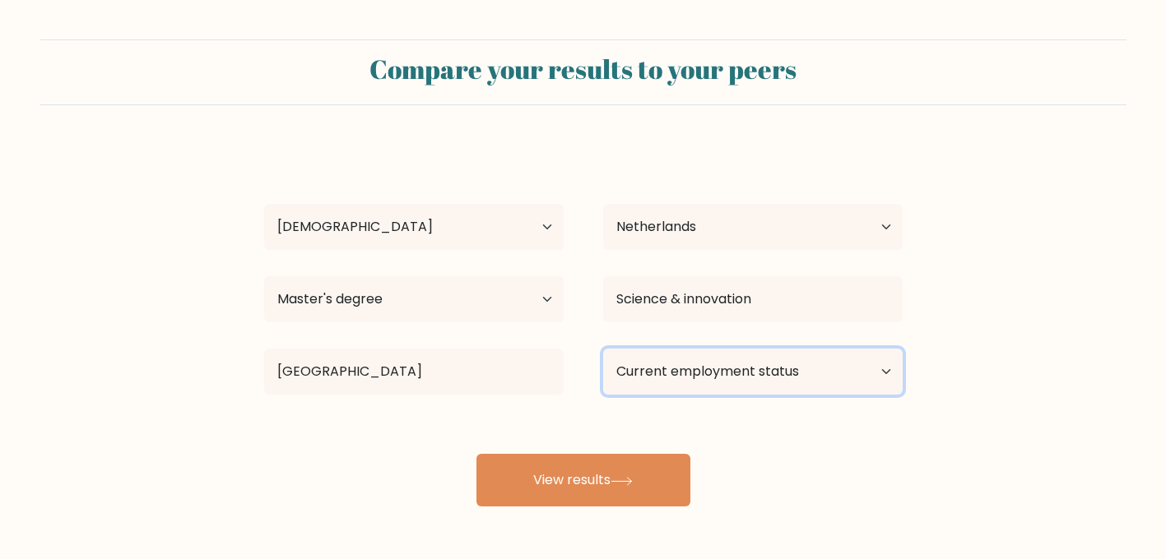
click at [674, 373] on select "Current employment status Employed Student Retired Other / prefer not to answer" at bounding box center [752, 372] width 299 height 46
click at [603, 349] on select "Current employment status Employed Student Retired Other / prefer not to answer" at bounding box center [752, 372] width 299 height 46
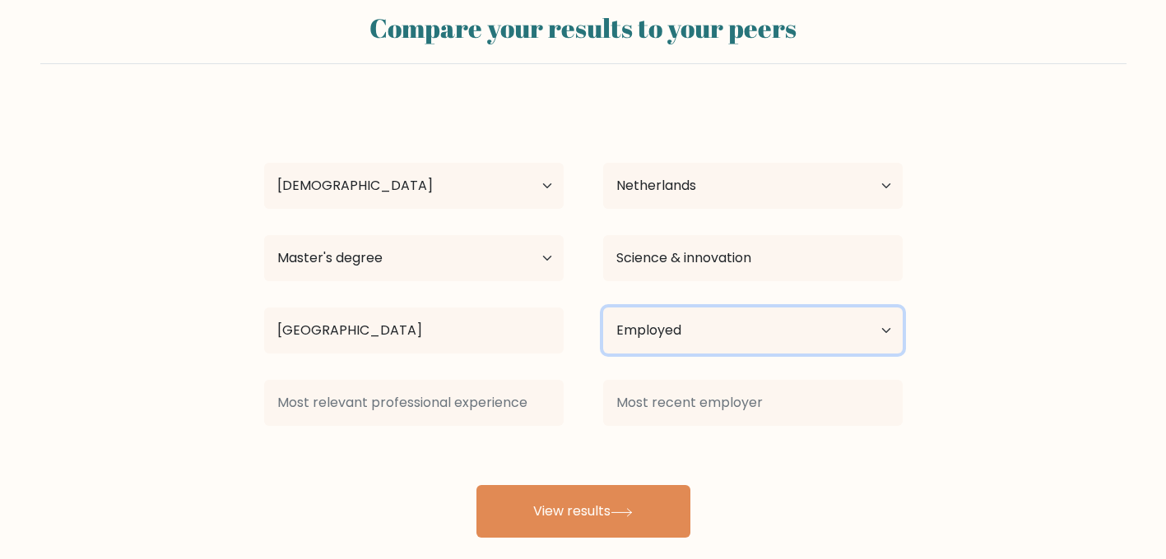
scroll to position [58, 0]
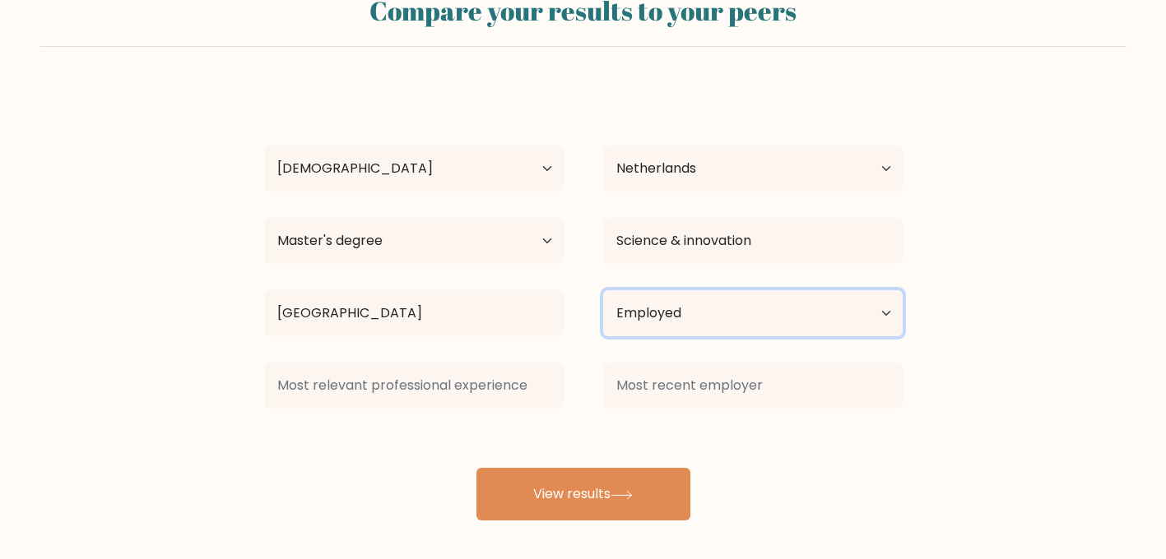
click at [716, 326] on select "Current employment status Employed Student Retired Other / prefer not to answer" at bounding box center [752, 313] width 299 height 46
select select "other"
click at [603, 290] on select "Current employment status Employed Student Retired Other / prefer not to answer" at bounding box center [752, 313] width 299 height 46
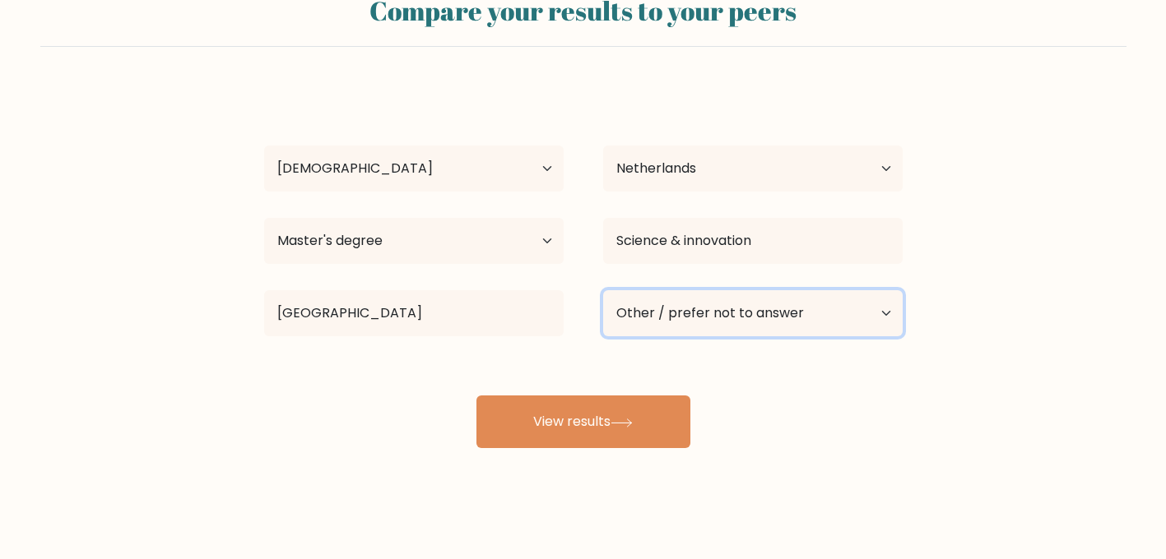
scroll to position [64, 0]
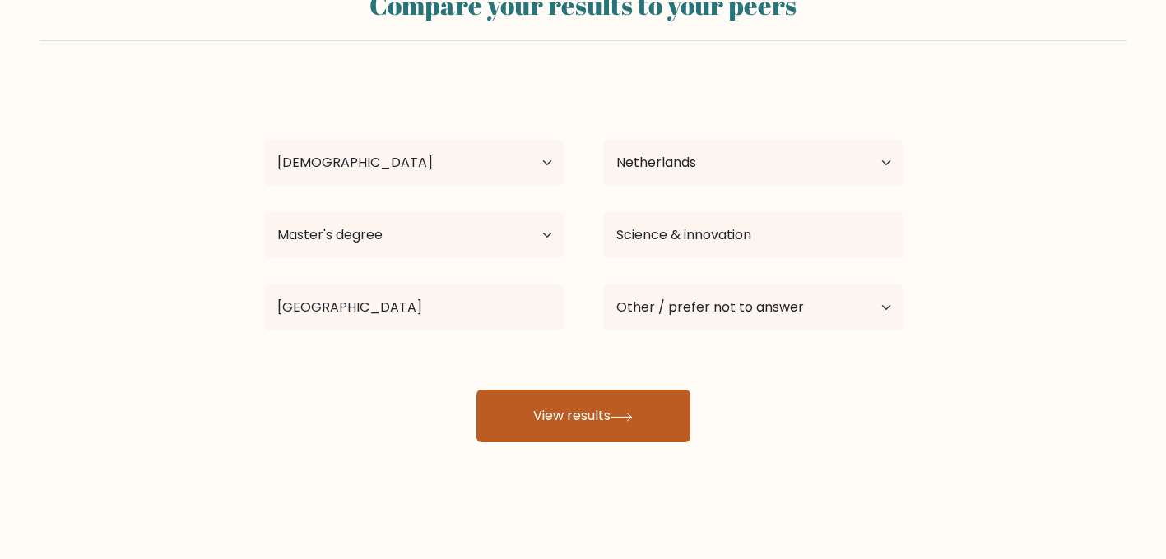
click at [626, 408] on button "View results" at bounding box center [583, 416] width 214 height 53
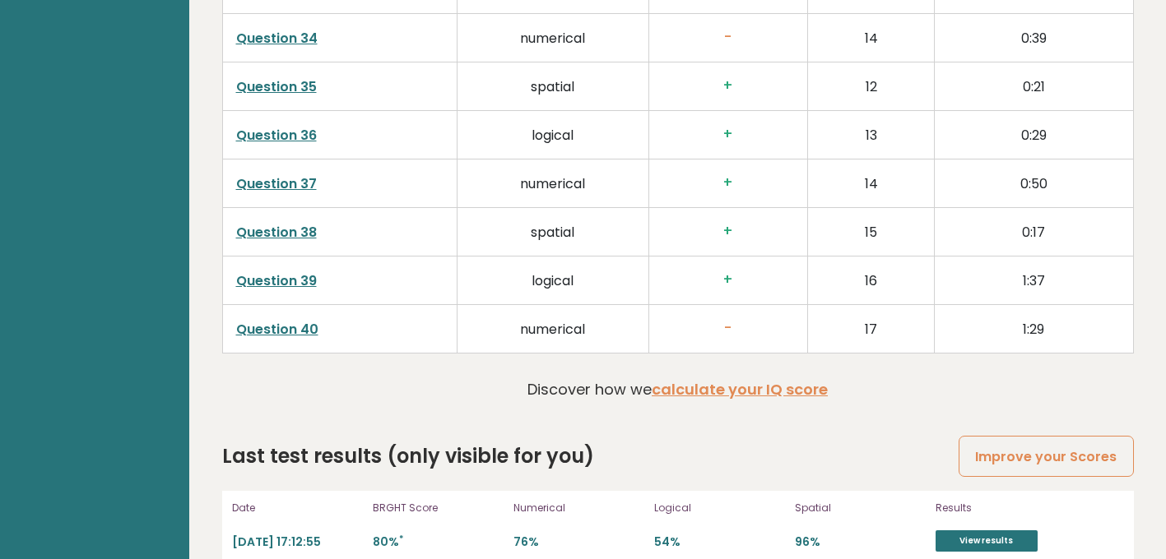
scroll to position [4234, 0]
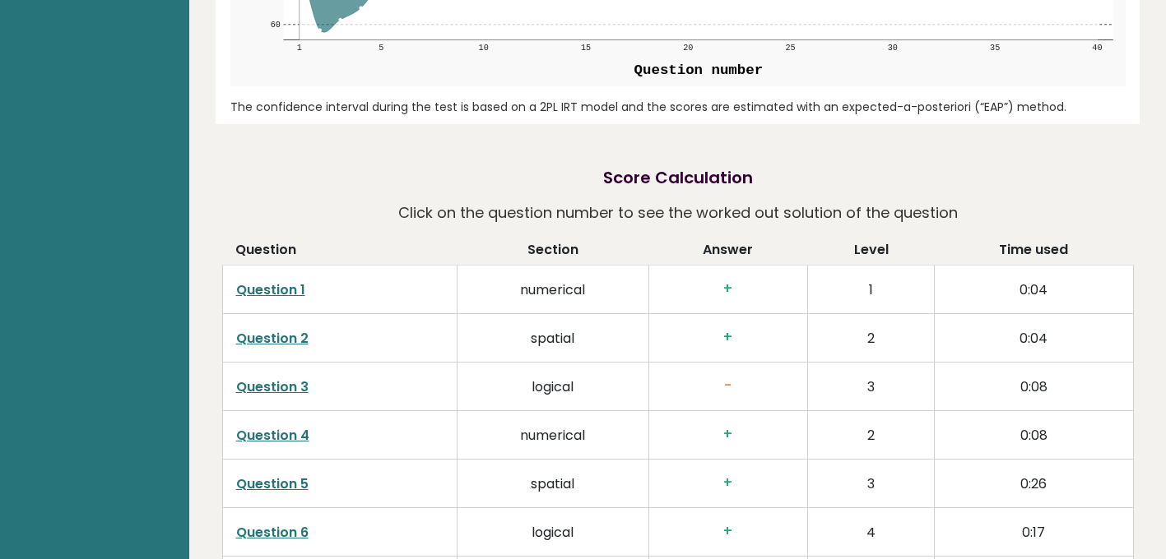
scroll to position [2409, 0]
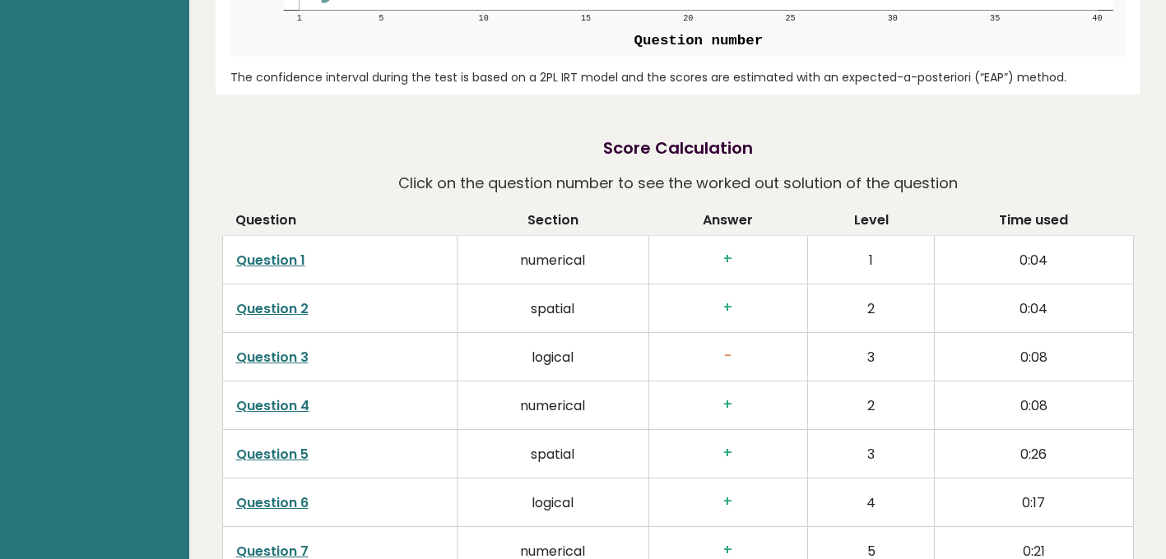
click at [547, 88] on div "[PERSON_NAME] [GEOGRAPHIC_DATA] IQ: 112 Population/% IQ 0 1 2 60 70 80 90 100 1…" at bounding box center [678, 21] width 924 height 4725
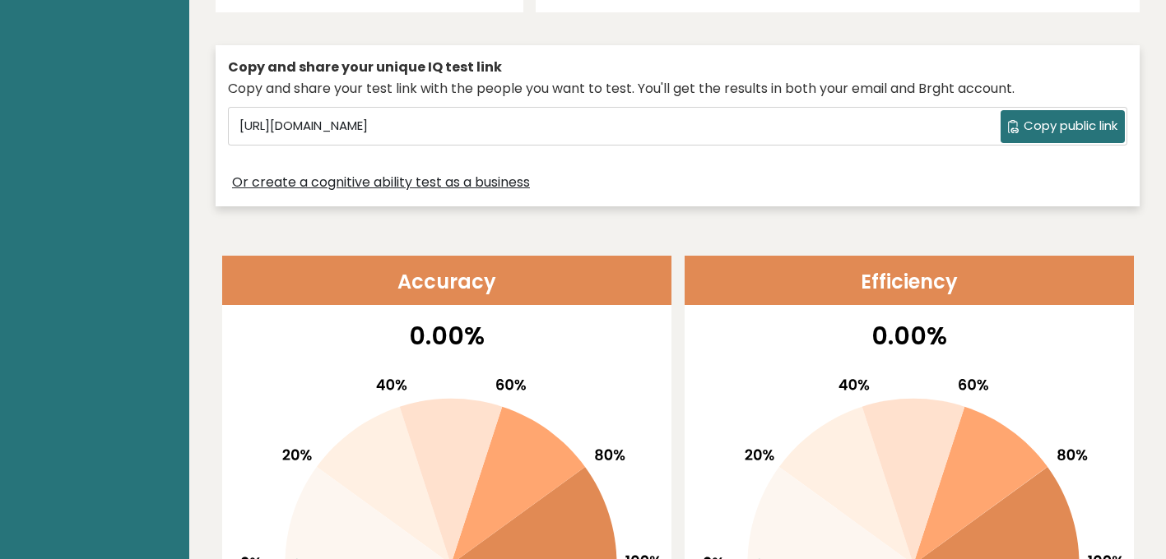
scroll to position [0, 0]
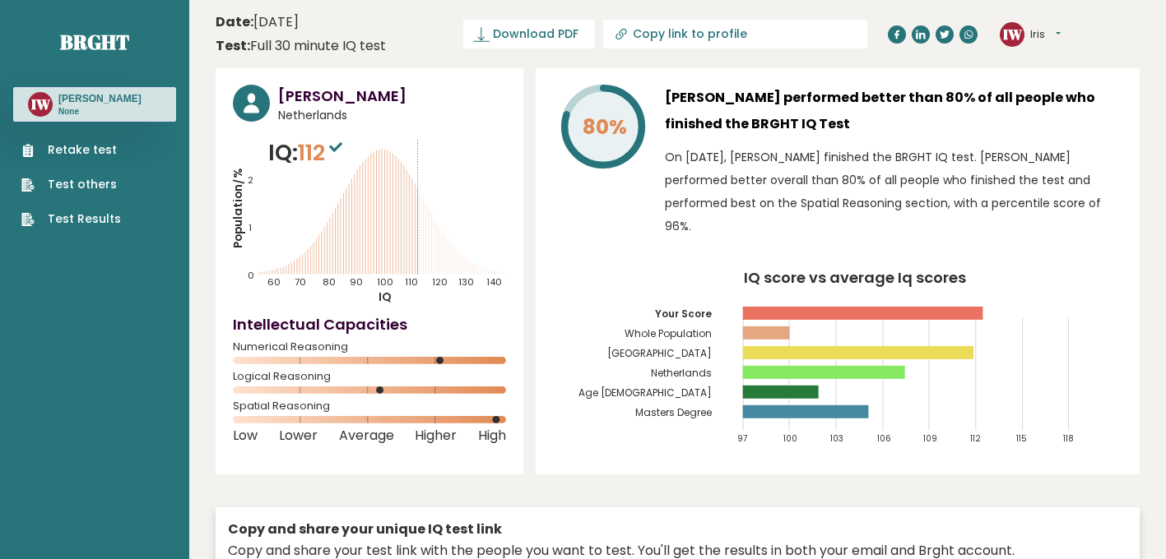
click at [77, 107] on p "None" at bounding box center [99, 112] width 83 height 12
click at [1064, 21] on div "IW Iris Dashboard Profile Settings Logout" at bounding box center [1070, 34] width 140 height 33
click at [1060, 30] on button "Iris" at bounding box center [1045, 34] width 30 height 16
click at [578, 38] on span "Download PDF" at bounding box center [536, 34] width 86 height 17
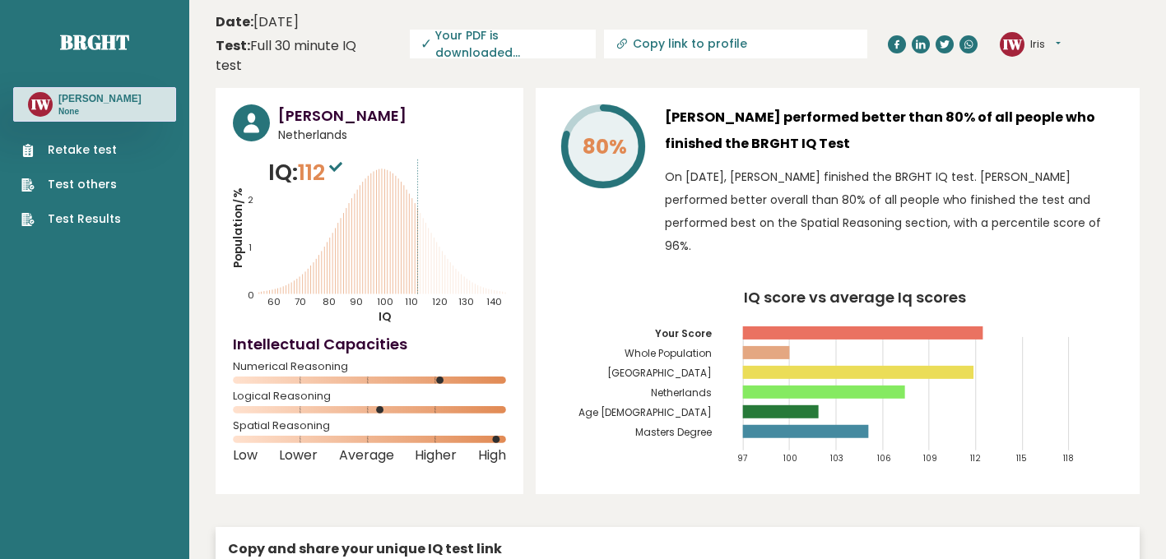
click at [1053, 32] on div "IW Iris Dashboard Profile Settings Logout" at bounding box center [1030, 44] width 61 height 25
click at [1050, 36] on button "Iris" at bounding box center [1045, 44] width 30 height 16
click at [1062, 133] on link "Logout" at bounding box center [1073, 138] width 84 height 23
